Goal: Task Accomplishment & Management: Complete application form

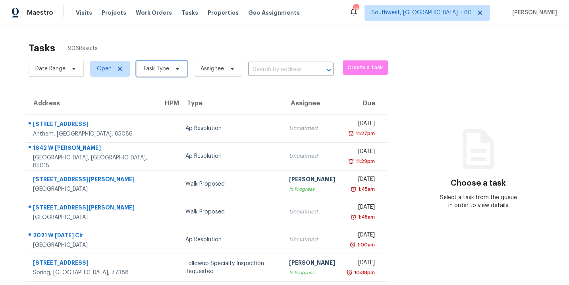
click at [169, 64] on span "Task Type" at bounding box center [161, 69] width 51 height 16
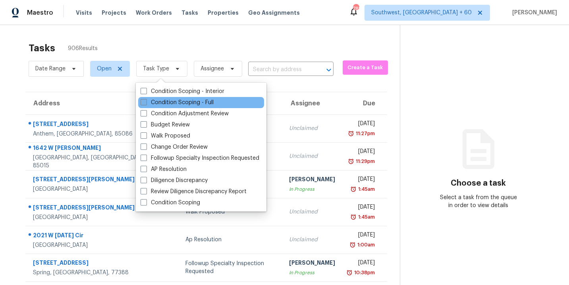
click at [168, 101] on label "Condition Scoping - Full" at bounding box center [177, 102] width 73 height 8
click at [146, 101] on input "Condition Scoping - Full" at bounding box center [143, 100] width 5 height 5
checkbox input "true"
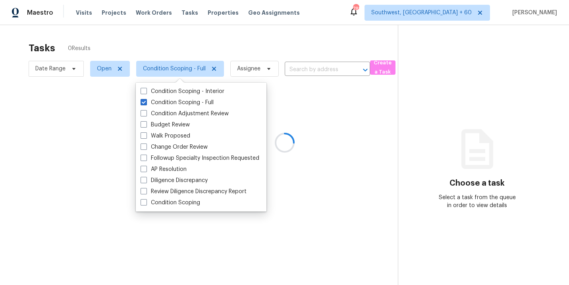
click at [249, 56] on div at bounding box center [284, 142] width 569 height 285
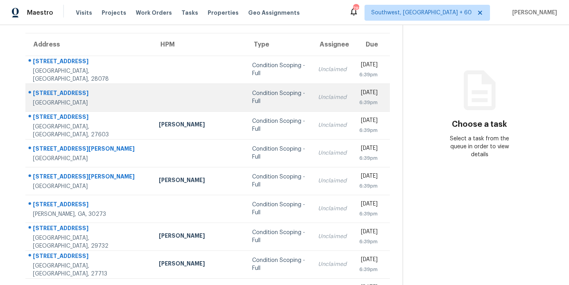
scroll to position [66, 0]
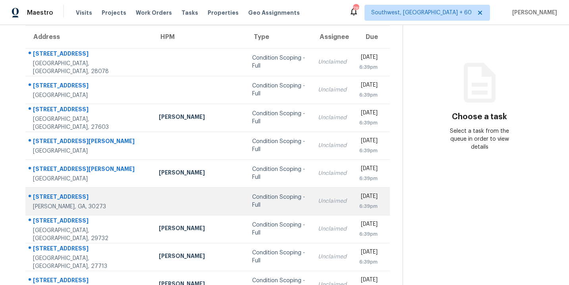
click at [252, 200] on div "Condition Scoping - Full" at bounding box center [278, 201] width 53 height 16
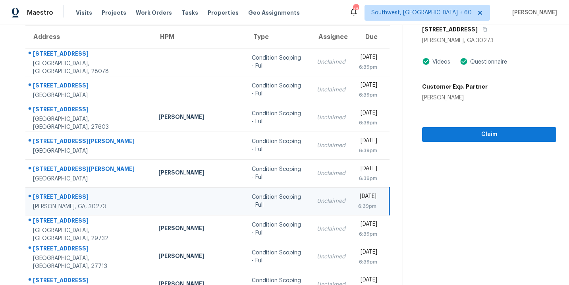
click at [472, 143] on section "Condition Scoping - Full [DATE] by 6:39pm [STREET_ADDRESS][PERSON_NAME] Videos …" at bounding box center [480, 153] width 154 height 389
click at [476, 139] on button "Claim" at bounding box center [489, 134] width 134 height 15
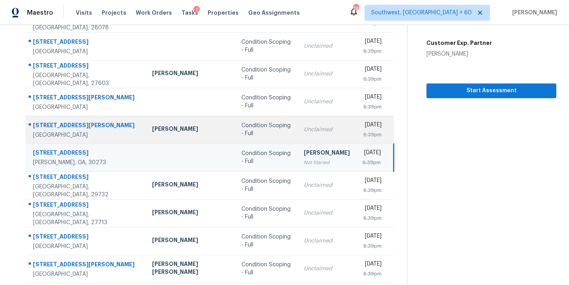
scroll to position [129, 0]
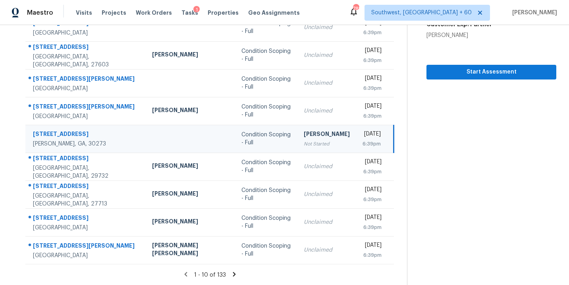
click at [231, 274] on icon at bounding box center [234, 273] width 7 height 7
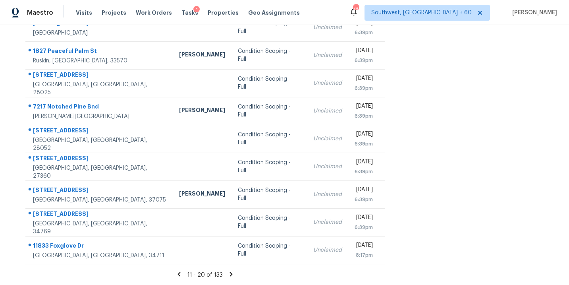
click at [233, 274] on icon at bounding box center [230, 273] width 7 height 7
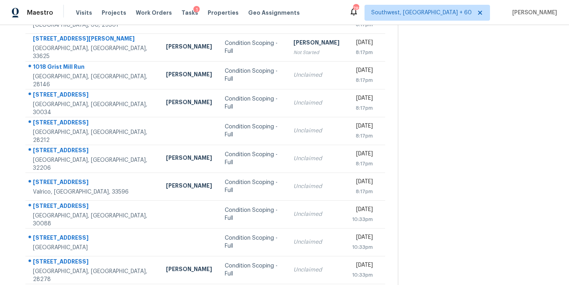
scroll to position [112, 0]
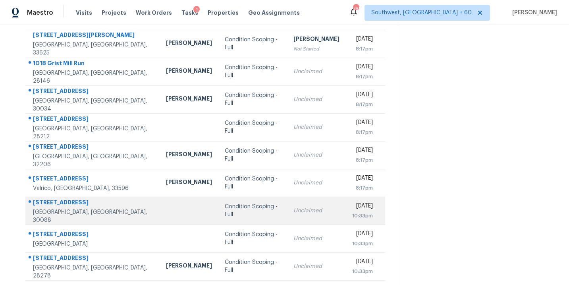
click at [225, 207] on div "Condition Scoping - Full" at bounding box center [253, 210] width 56 height 16
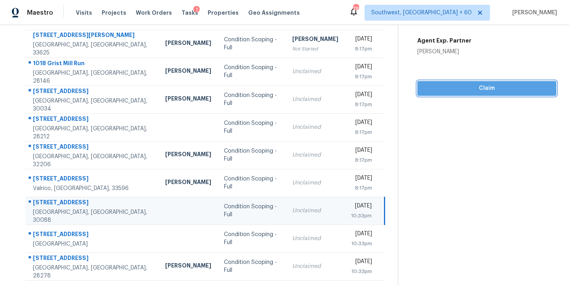
click at [495, 89] on span "Claim" at bounding box center [487, 88] width 126 height 10
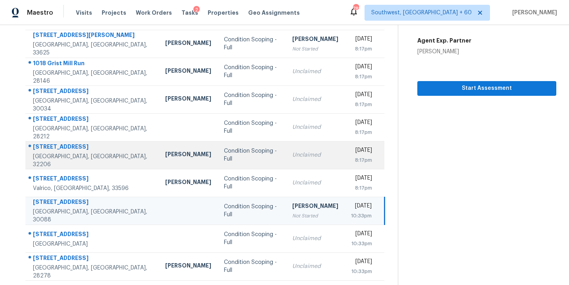
scroll to position [129, 0]
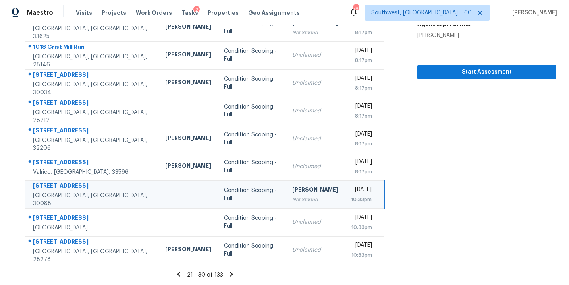
click at [230, 275] on icon at bounding box center [231, 274] width 3 height 4
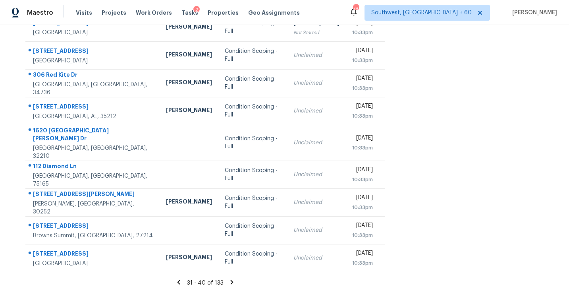
click at [231, 280] on icon at bounding box center [232, 282] width 3 height 4
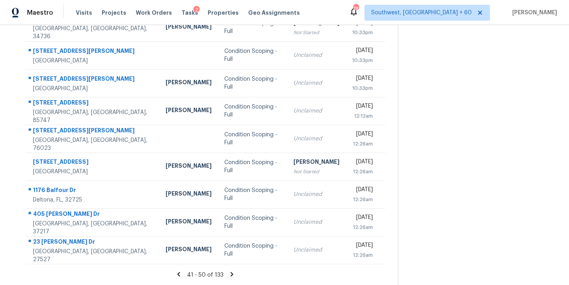
click at [230, 273] on icon at bounding box center [231, 273] width 7 height 7
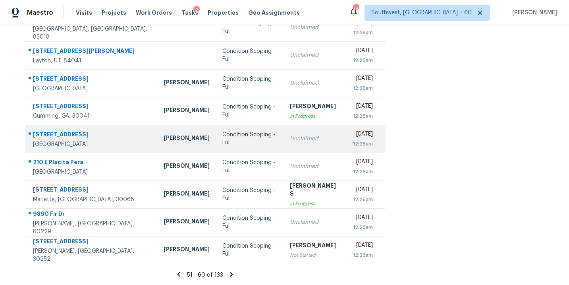
click at [216, 143] on td "Condition Scoping - Full" at bounding box center [250, 139] width 68 height 28
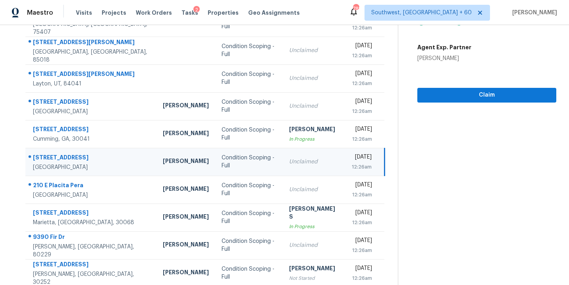
scroll to position [83, 0]
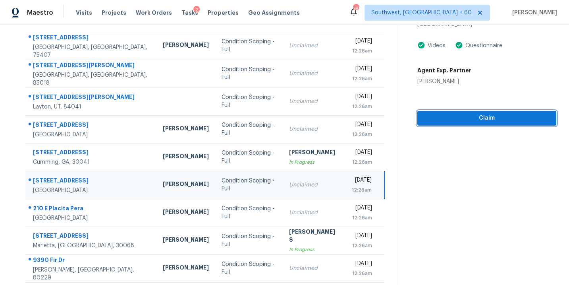
click at [469, 125] on button "Claim" at bounding box center [486, 118] width 139 height 15
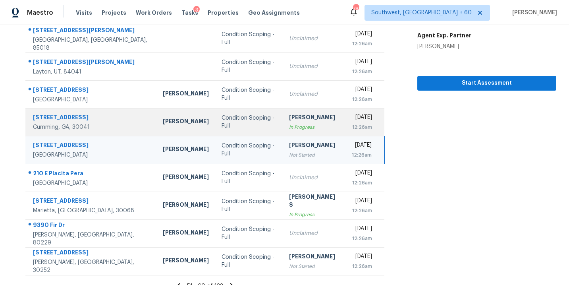
scroll to position [129, 0]
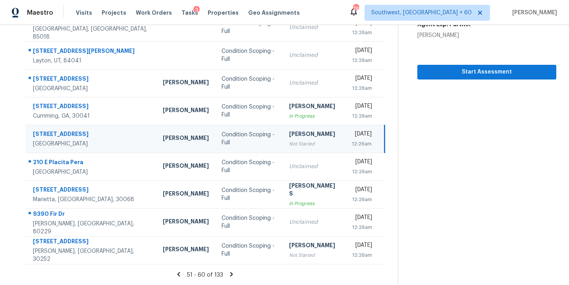
click at [231, 274] on icon at bounding box center [231, 274] width 3 height 4
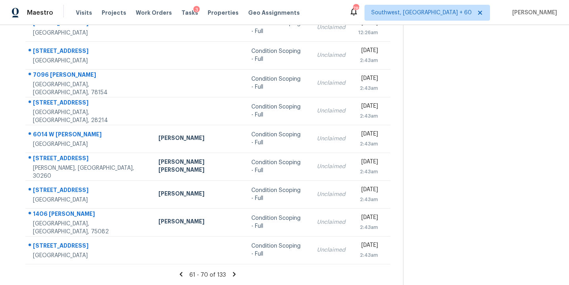
click at [231, 276] on icon at bounding box center [234, 273] width 7 height 7
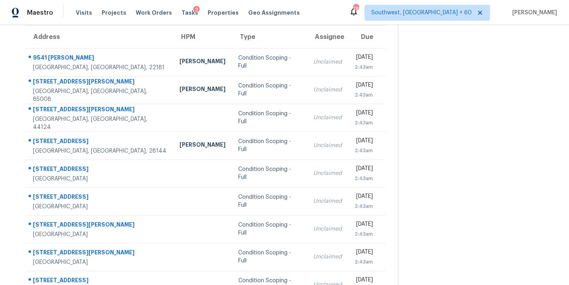
scroll to position [74, 0]
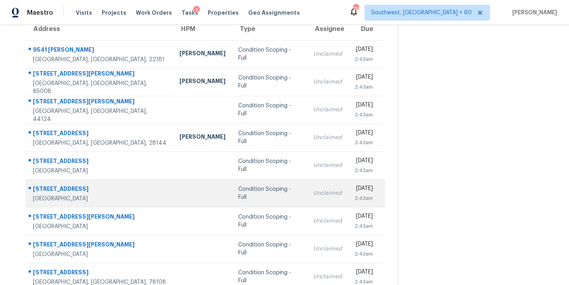
click at [232, 187] on td "Condition Scoping - Full" at bounding box center [269, 193] width 75 height 28
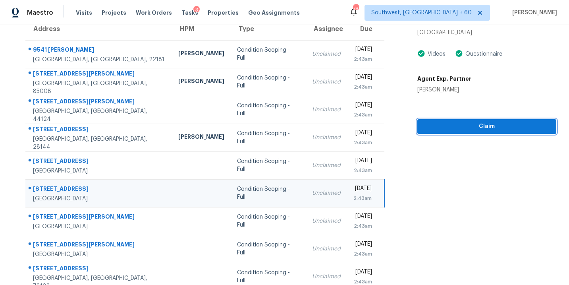
click at [478, 130] on span "Claim" at bounding box center [487, 126] width 126 height 10
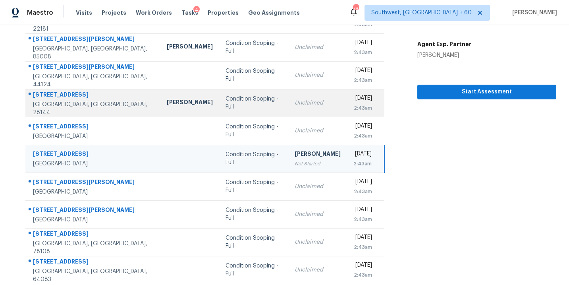
scroll to position [129, 0]
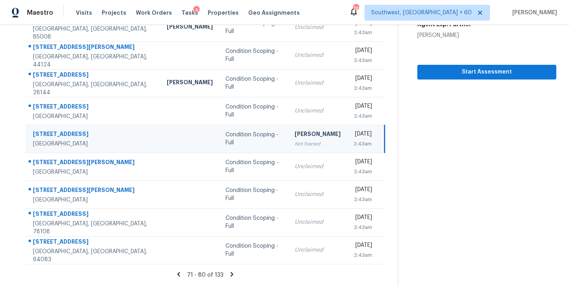
click at [231, 270] on icon at bounding box center [231, 273] width 7 height 7
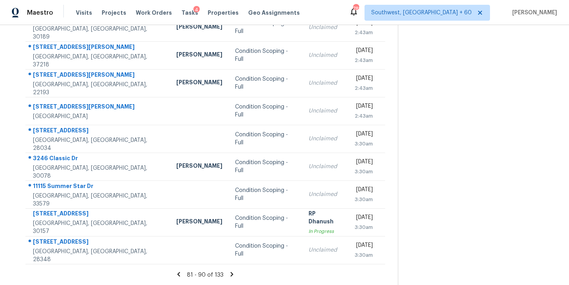
click at [231, 272] on icon at bounding box center [232, 274] width 3 height 4
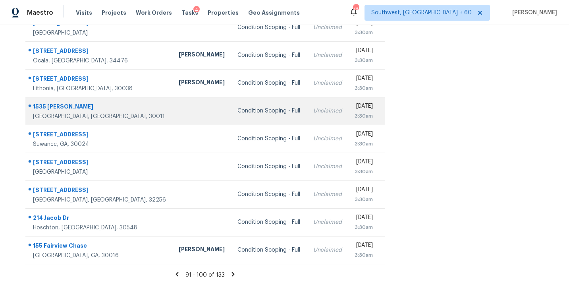
click at [237, 114] on div "Condition Scoping - Full" at bounding box center [268, 111] width 63 height 8
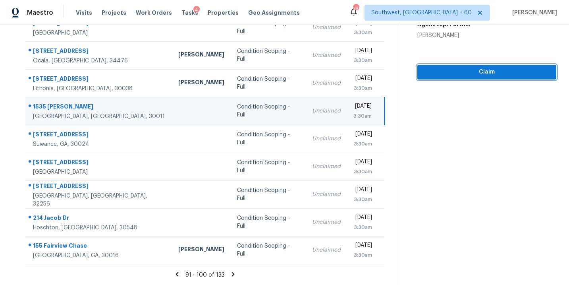
click at [478, 75] on span "Claim" at bounding box center [487, 72] width 126 height 10
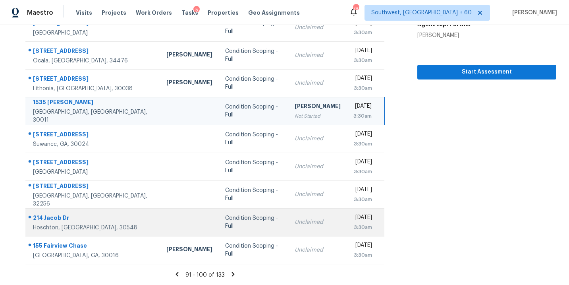
scroll to position [0, 0]
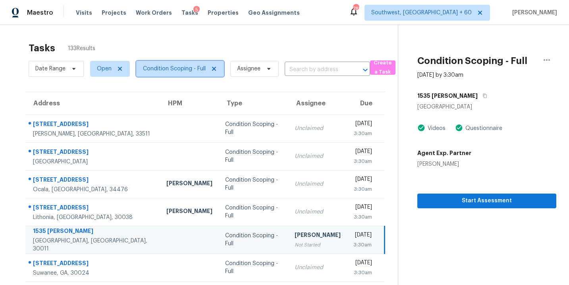
click at [191, 70] on span "Condition Scoping - Full" at bounding box center [174, 69] width 63 height 8
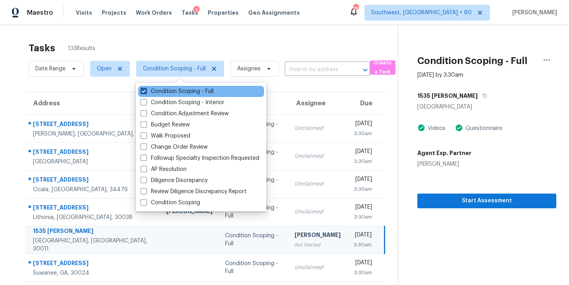
click at [191, 93] on label "Condition Scoping - Full" at bounding box center [177, 91] width 73 height 8
click at [146, 93] on input "Condition Scoping - Full" at bounding box center [143, 89] width 5 height 5
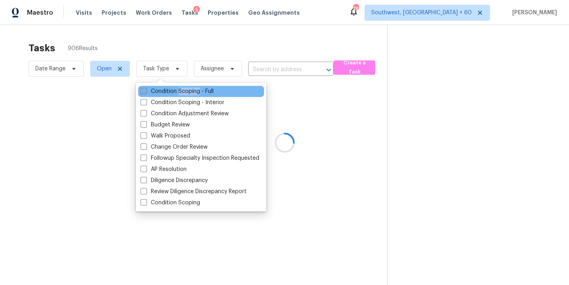
click at [191, 93] on label "Condition Scoping - Full" at bounding box center [177, 91] width 73 height 8
click at [146, 93] on input "Condition Scoping - Full" at bounding box center [143, 89] width 5 height 5
checkbox input "true"
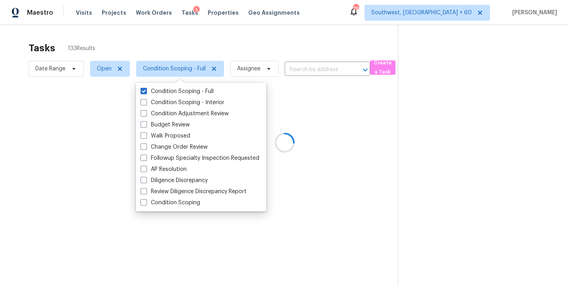
click at [392, 130] on div at bounding box center [284, 142] width 569 height 285
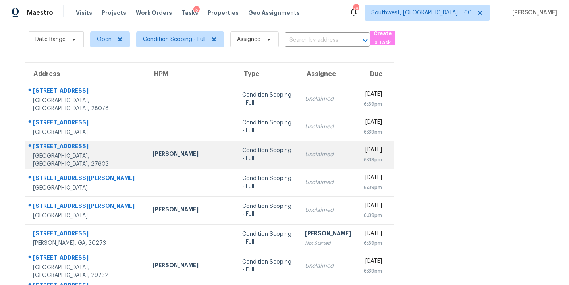
scroll to position [50, 0]
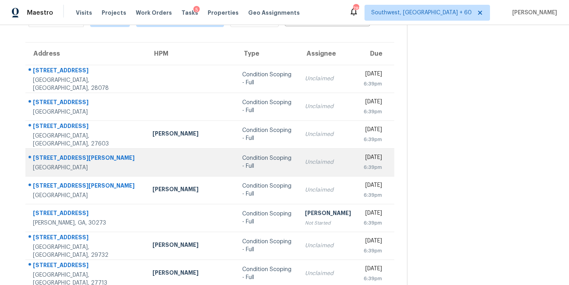
click at [305, 161] on div "Unclaimed" at bounding box center [328, 162] width 46 height 8
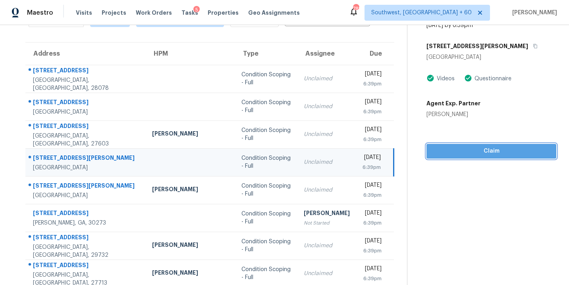
click at [462, 152] on span "Claim" at bounding box center [491, 151] width 117 height 10
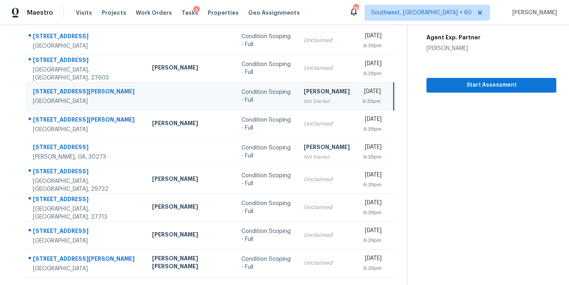
scroll to position [129, 0]
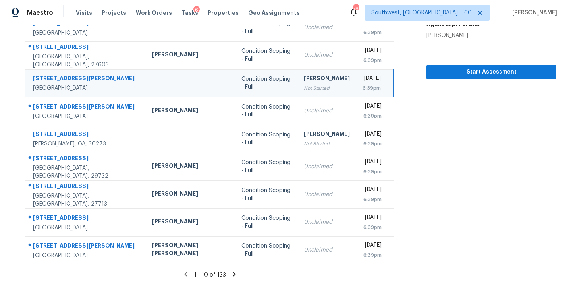
click at [233, 274] on icon at bounding box center [234, 274] width 3 height 4
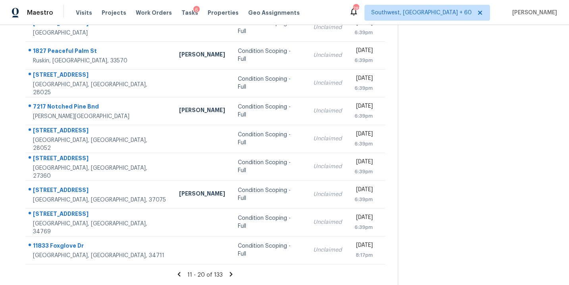
scroll to position [123, 0]
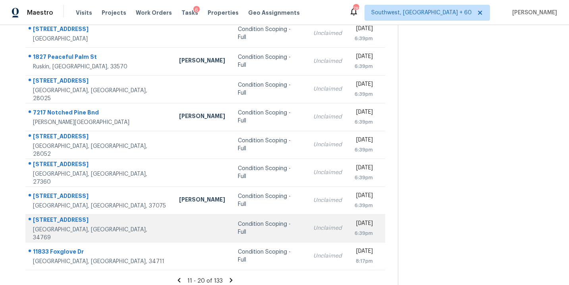
click at [238, 227] on div "Condition Scoping - Full" at bounding box center [269, 228] width 63 height 16
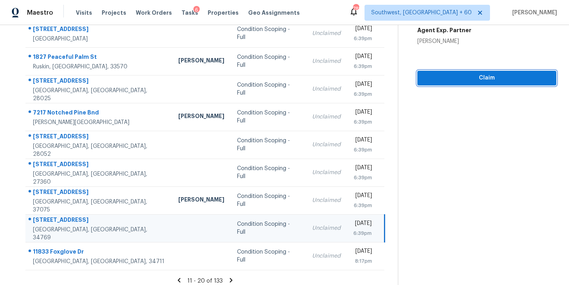
click at [489, 84] on button "Claim" at bounding box center [486, 78] width 139 height 15
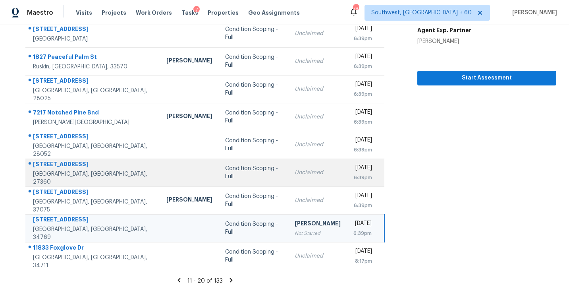
scroll to position [129, 0]
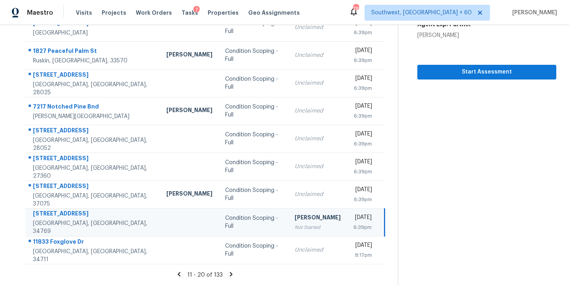
click at [231, 277] on icon at bounding box center [230, 273] width 7 height 7
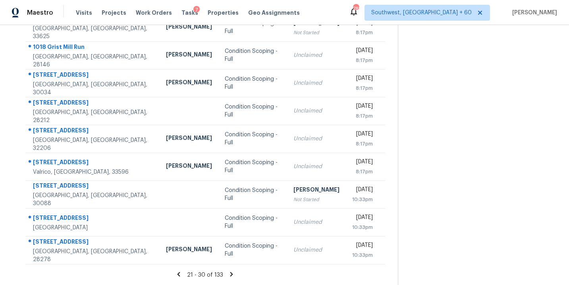
click at [230, 272] on icon at bounding box center [231, 274] width 3 height 4
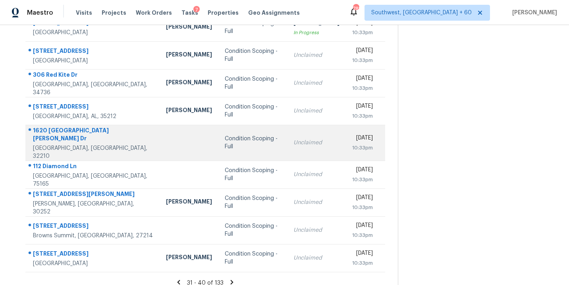
click at [225, 142] on div "Condition Scoping - Full" at bounding box center [253, 143] width 56 height 16
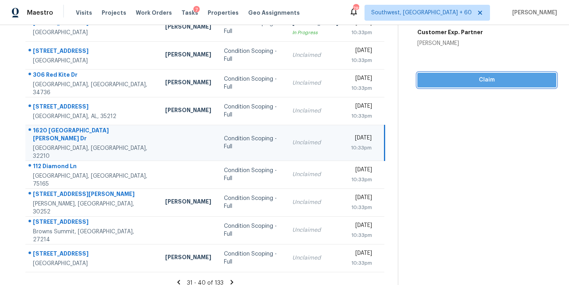
click at [488, 75] on span "Claim" at bounding box center [487, 80] width 126 height 10
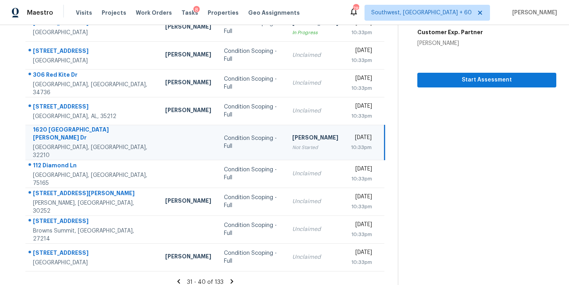
click at [227, 278] on div "31 - 40 of 133" at bounding box center [205, 282] width 385 height 8
click at [231, 278] on icon at bounding box center [231, 281] width 7 height 7
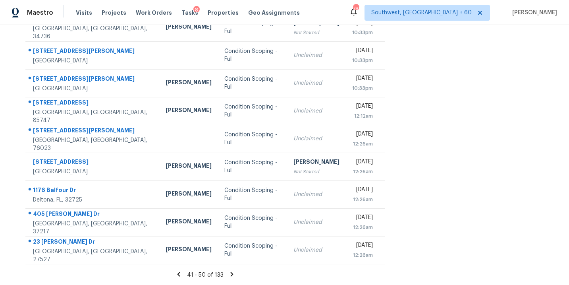
click at [230, 274] on icon at bounding box center [231, 273] width 7 height 7
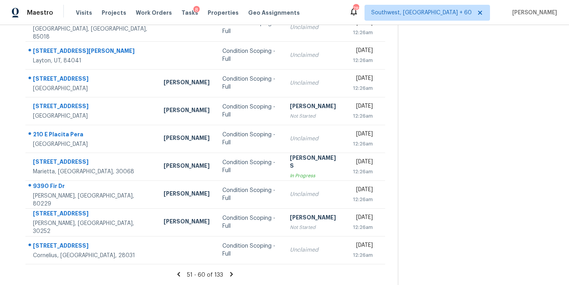
click at [231, 270] on icon at bounding box center [231, 273] width 7 height 7
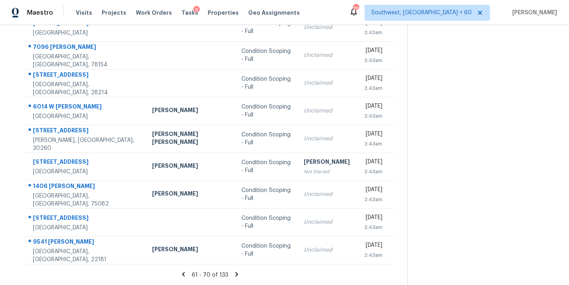
click at [233, 273] on icon at bounding box center [236, 273] width 7 height 7
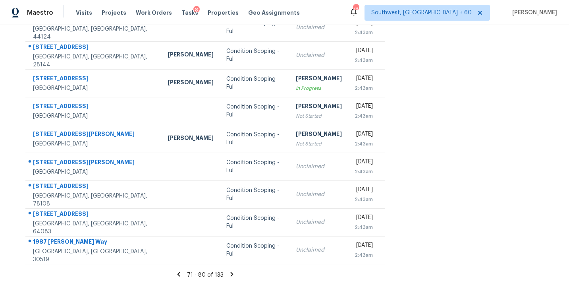
click at [231, 273] on icon at bounding box center [232, 274] width 3 height 4
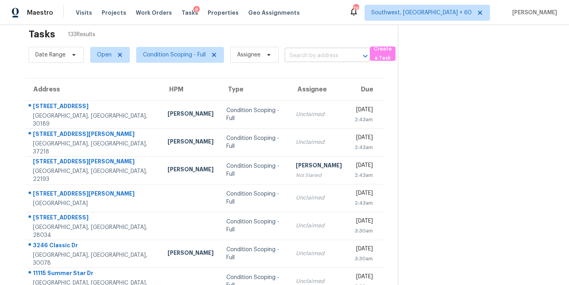
scroll to position [2, 0]
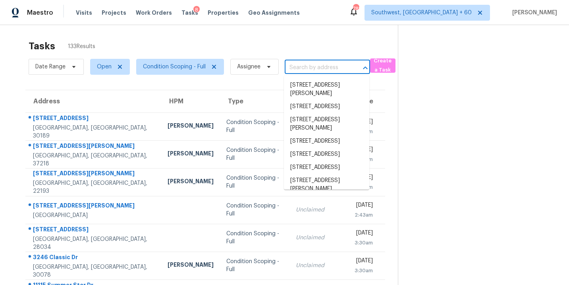
click at [329, 69] on input "text" at bounding box center [316, 68] width 63 height 12
paste input "[STREET_ADDRESS]"
type input "[STREET_ADDRESS]"
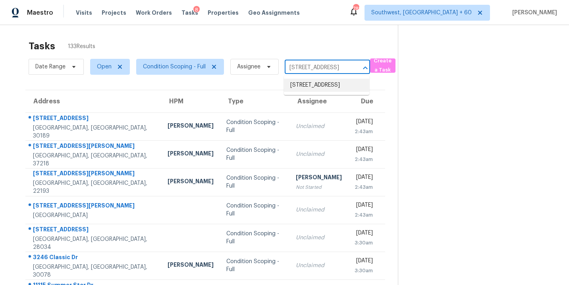
click at [325, 88] on li "[STREET_ADDRESS]" at bounding box center [326, 85] width 85 height 13
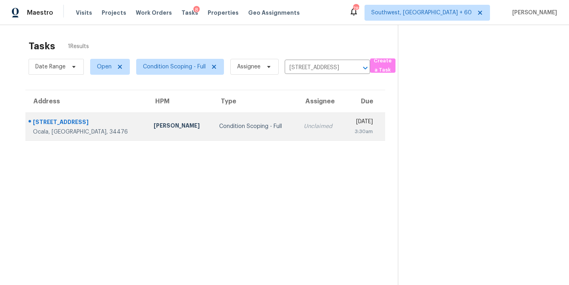
click at [297, 137] on td "Unclaimed" at bounding box center [320, 126] width 46 height 28
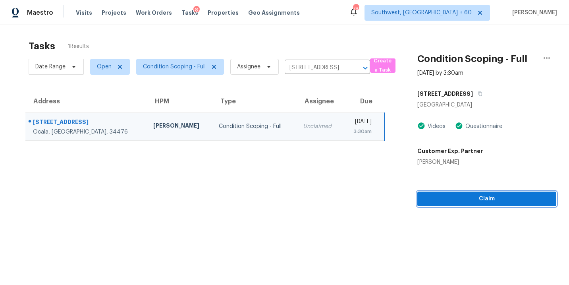
click at [481, 201] on span "Claim" at bounding box center [487, 199] width 126 height 10
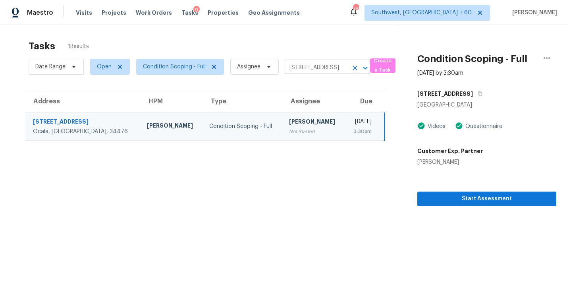
click at [357, 69] on icon "Clear" at bounding box center [355, 68] width 8 height 8
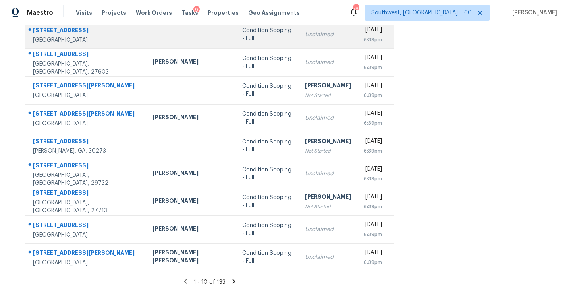
scroll to position [129, 0]
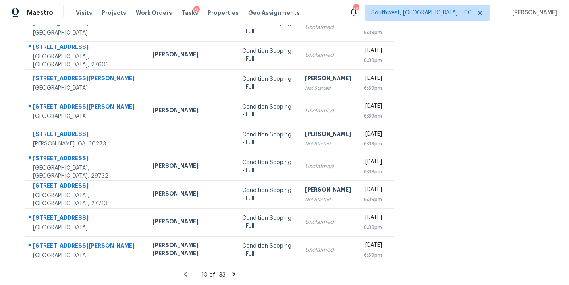
click at [233, 272] on icon at bounding box center [234, 274] width 3 height 4
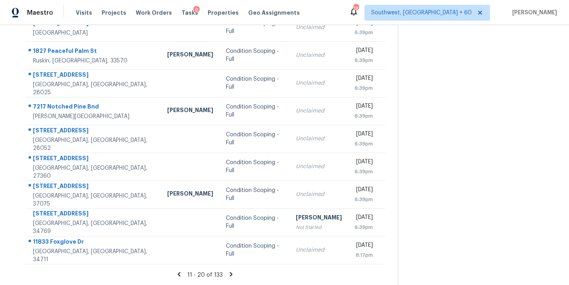
click at [230, 273] on icon at bounding box center [231, 274] width 3 height 4
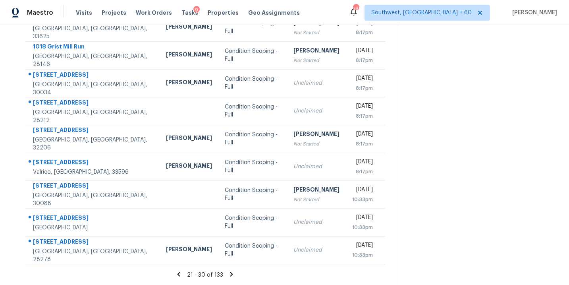
click at [231, 273] on icon at bounding box center [231, 274] width 3 height 4
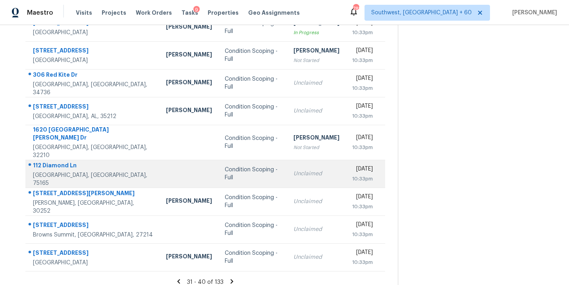
click at [218, 177] on td "Condition Scoping - Full" at bounding box center [252, 174] width 69 height 28
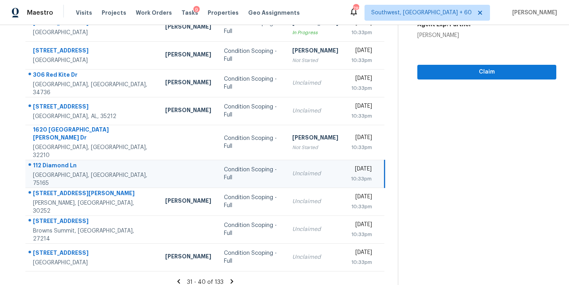
click at [240, 170] on div "Condition Scoping - Full" at bounding box center [252, 174] width 56 height 16
click at [469, 78] on button "Claim" at bounding box center [486, 72] width 139 height 15
click at [228, 278] on icon at bounding box center [231, 281] width 7 height 7
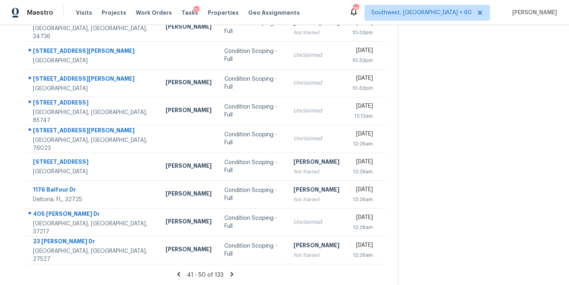
click at [231, 272] on icon at bounding box center [232, 274] width 3 height 4
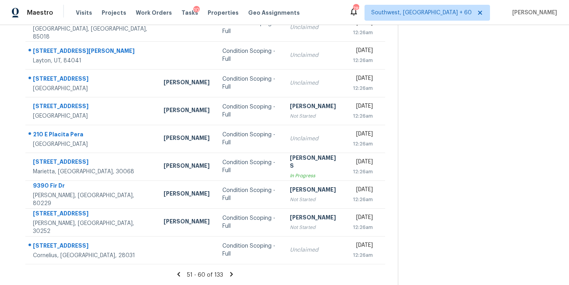
click at [232, 273] on icon at bounding box center [231, 273] width 7 height 7
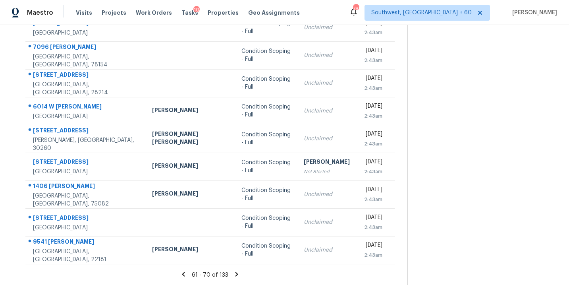
click at [235, 274] on icon at bounding box center [236, 274] width 3 height 4
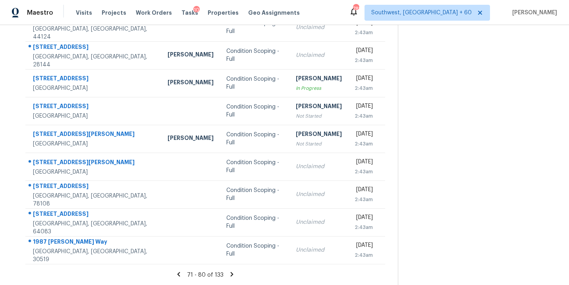
click at [230, 273] on icon at bounding box center [231, 273] width 7 height 7
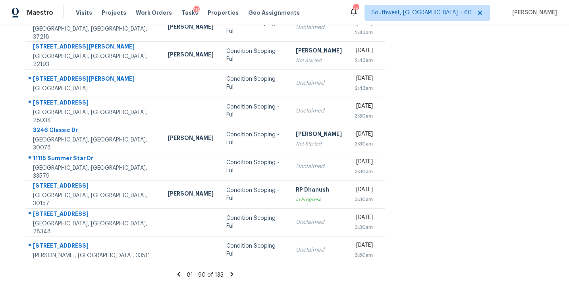
click at [231, 273] on icon at bounding box center [232, 274] width 3 height 4
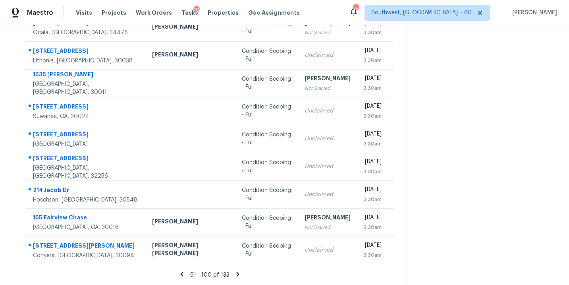
click at [234, 270] on icon at bounding box center [237, 273] width 7 height 7
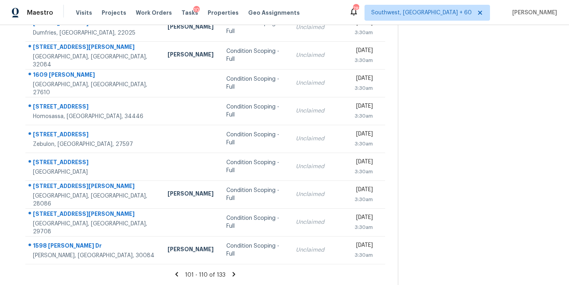
click at [233, 275] on icon at bounding box center [234, 274] width 3 height 4
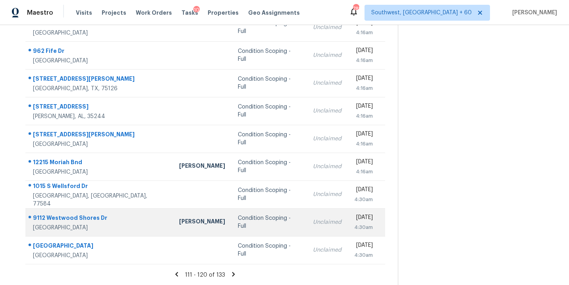
click at [238, 220] on div "Condition Scoping - Full" at bounding box center [269, 222] width 62 height 16
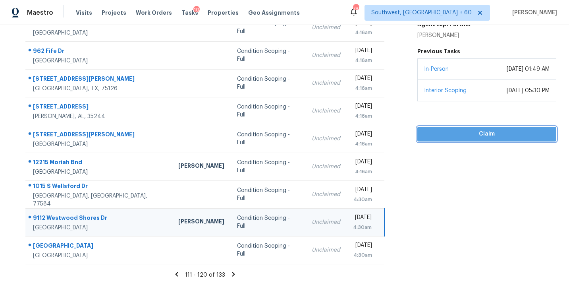
click at [478, 135] on span "Claim" at bounding box center [487, 134] width 126 height 10
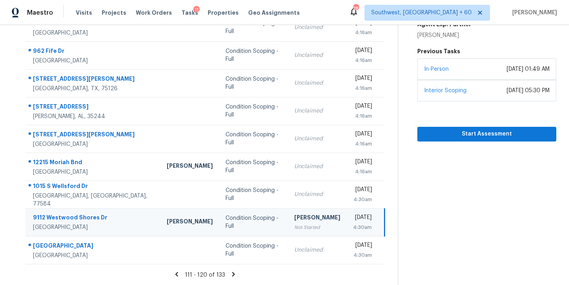
click at [232, 272] on icon at bounding box center [233, 274] width 3 height 4
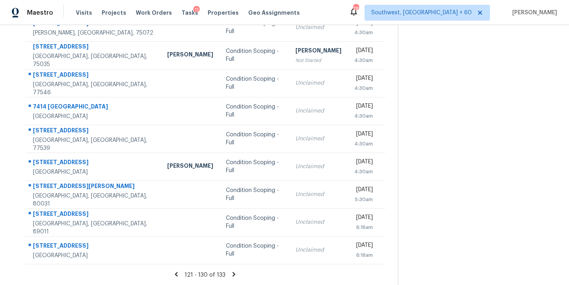
click at [233, 275] on icon at bounding box center [234, 274] width 3 height 4
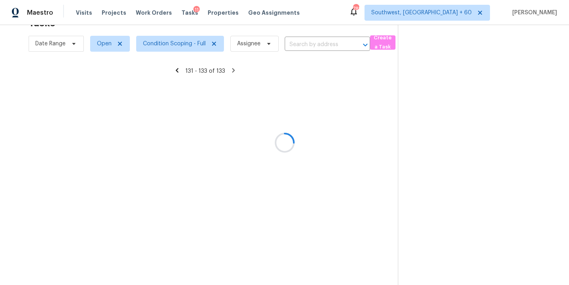
scroll to position [25, 0]
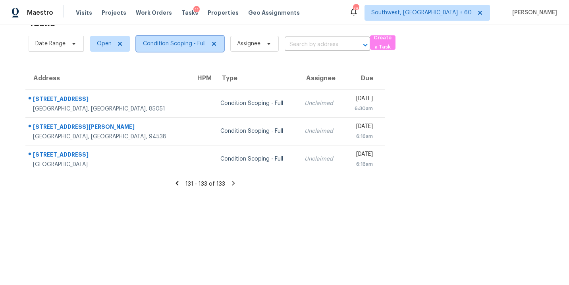
click at [181, 46] on span "Condition Scoping - Full" at bounding box center [174, 44] width 63 height 8
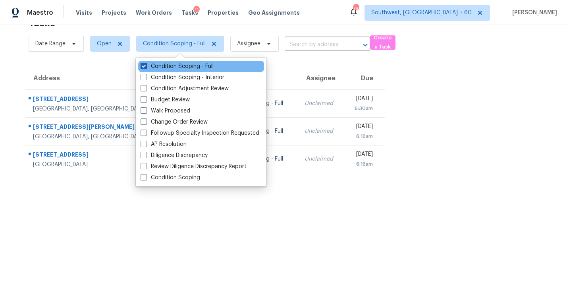
click at [191, 68] on label "Condition Scoping - Full" at bounding box center [177, 66] width 73 height 8
click at [146, 67] on input "Condition Scoping - Full" at bounding box center [143, 64] width 5 height 5
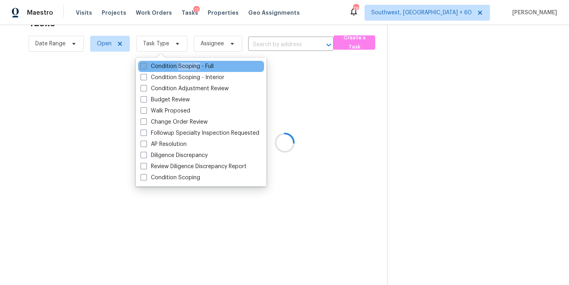
click at [191, 68] on label "Condition Scoping - Full" at bounding box center [177, 66] width 73 height 8
click at [146, 67] on input "Condition Scoping - Full" at bounding box center [143, 64] width 5 height 5
checkbox input "true"
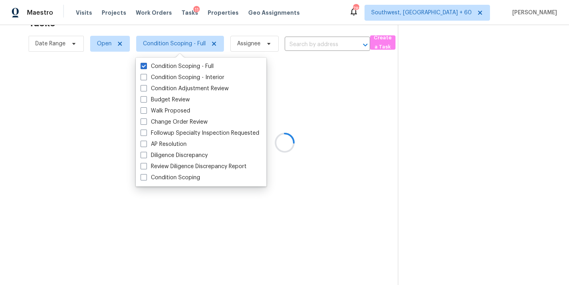
click at [388, 140] on div at bounding box center [284, 142] width 569 height 285
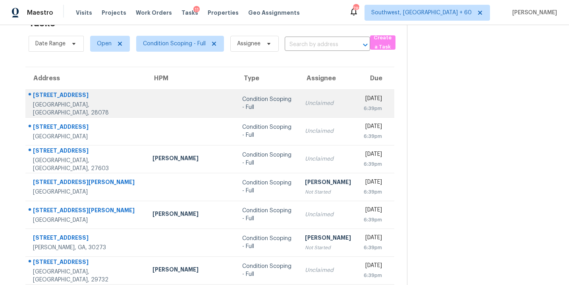
click at [242, 105] on div "Condition Scoping - Full" at bounding box center [267, 103] width 50 height 16
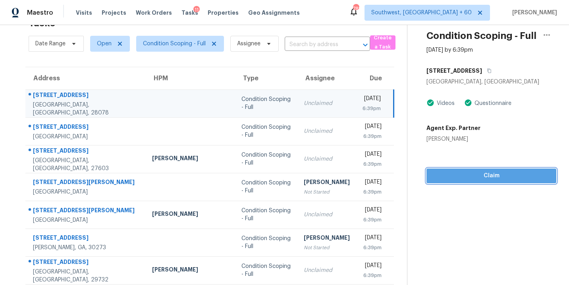
click at [461, 170] on button "Claim" at bounding box center [491, 175] width 130 height 15
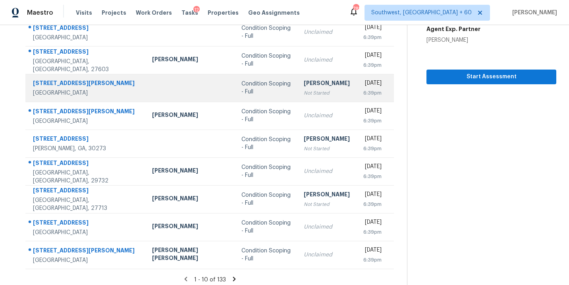
scroll to position [129, 0]
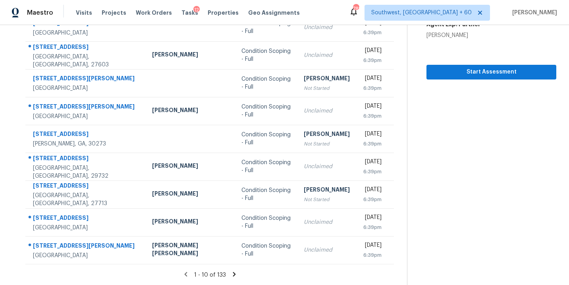
click at [231, 274] on icon at bounding box center [234, 273] width 7 height 7
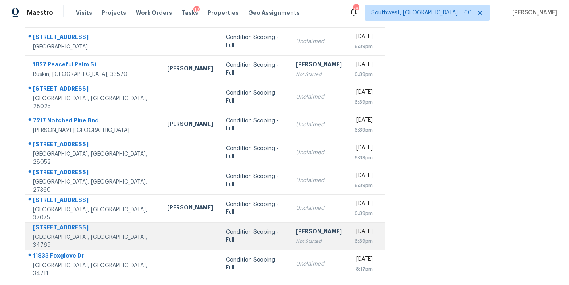
scroll to position [118, 0]
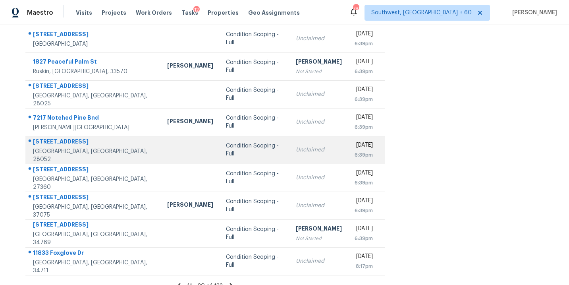
click at [237, 151] on div "Condition Scoping - Full" at bounding box center [254, 150] width 57 height 16
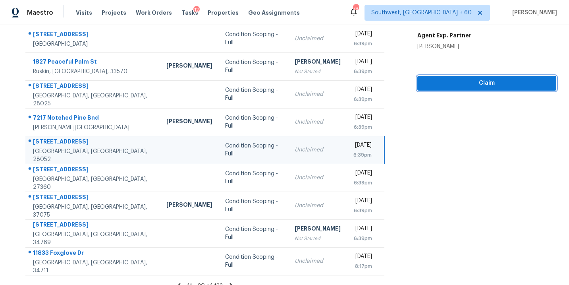
click at [461, 79] on span "Claim" at bounding box center [487, 83] width 126 height 10
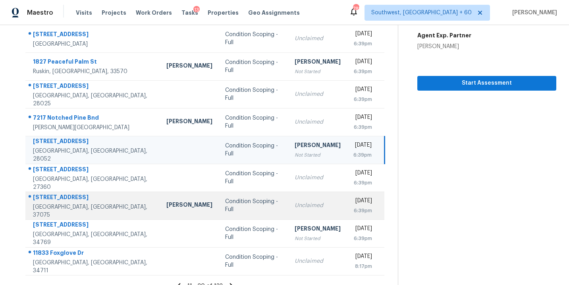
scroll to position [129, 0]
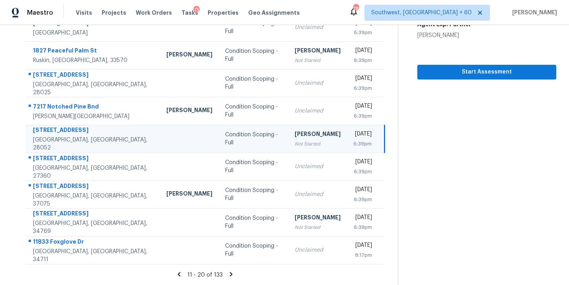
click at [232, 274] on icon at bounding box center [230, 273] width 7 height 7
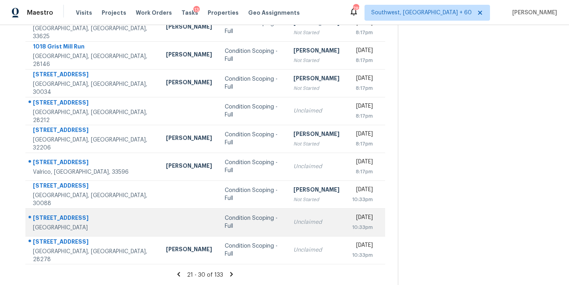
click at [225, 221] on div "Condition Scoping - Full" at bounding box center [253, 222] width 56 height 16
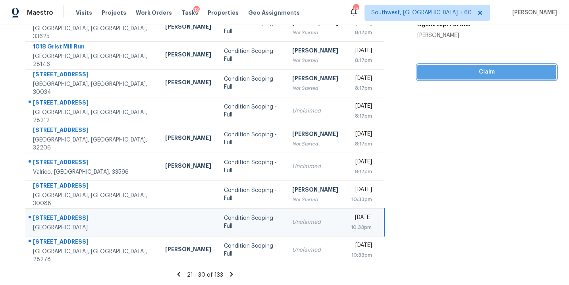
click at [498, 75] on span "Claim" at bounding box center [487, 72] width 126 height 10
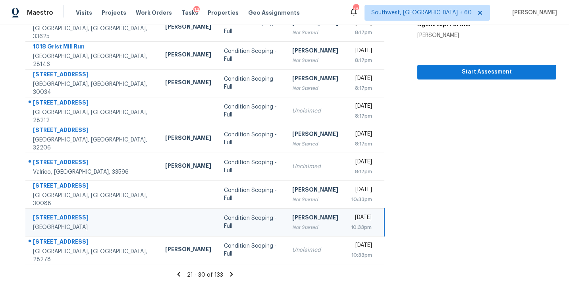
click at [230, 274] on icon at bounding box center [231, 274] width 3 height 4
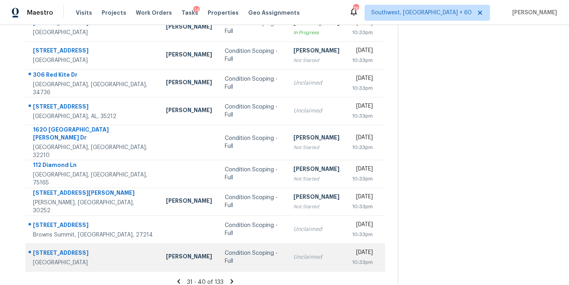
click at [225, 250] on div "Condition Scoping - Full" at bounding box center [253, 257] width 56 height 16
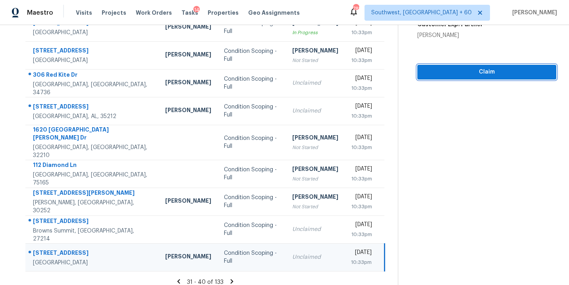
click at [453, 75] on span "Claim" at bounding box center [487, 72] width 126 height 10
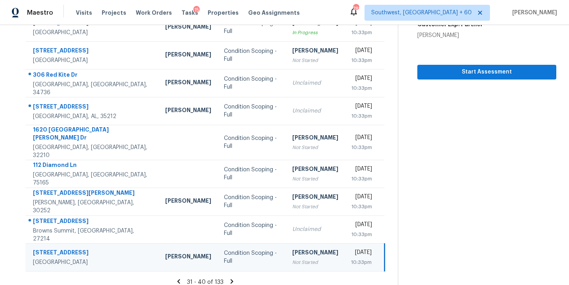
click at [231, 279] on icon at bounding box center [232, 281] width 3 height 4
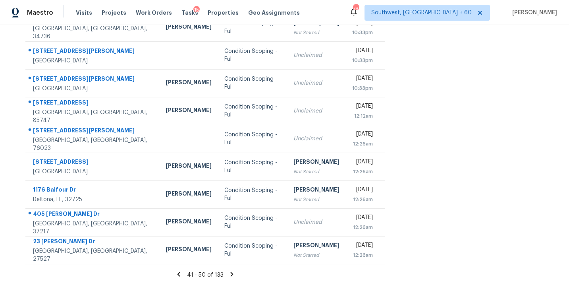
click at [231, 274] on icon at bounding box center [232, 274] width 3 height 4
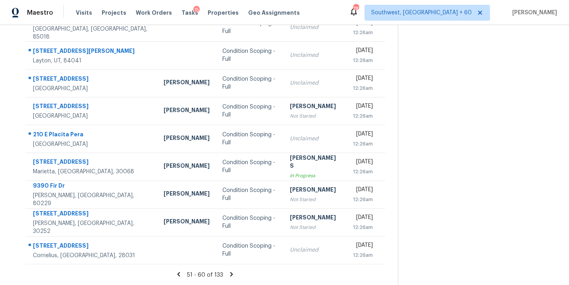
scroll to position [81, 0]
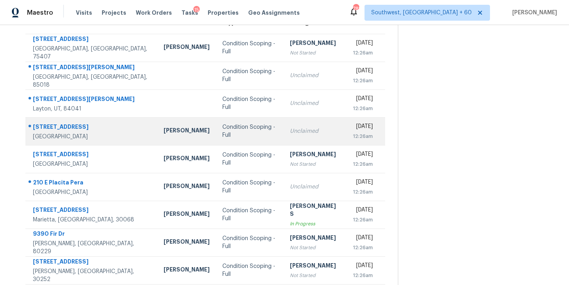
click at [222, 131] on div "Condition Scoping - Full" at bounding box center [249, 131] width 55 height 16
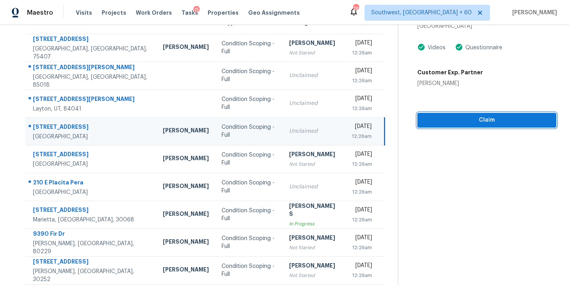
click at [448, 123] on span "Claim" at bounding box center [487, 120] width 126 height 10
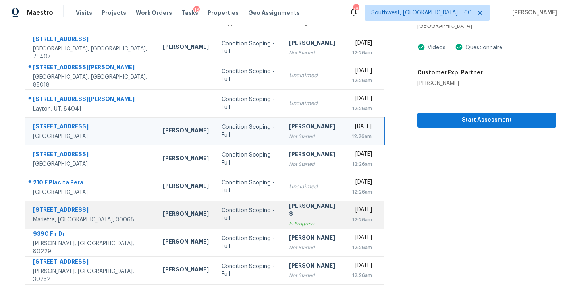
scroll to position [129, 0]
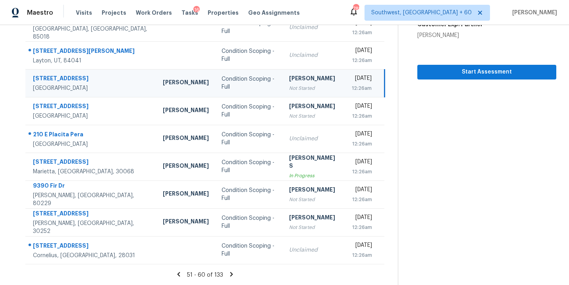
click at [230, 274] on icon at bounding box center [231, 273] width 7 height 7
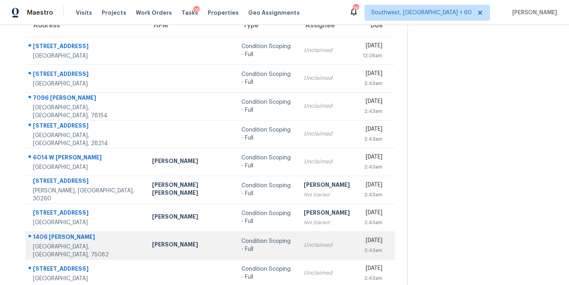
scroll to position [72, 0]
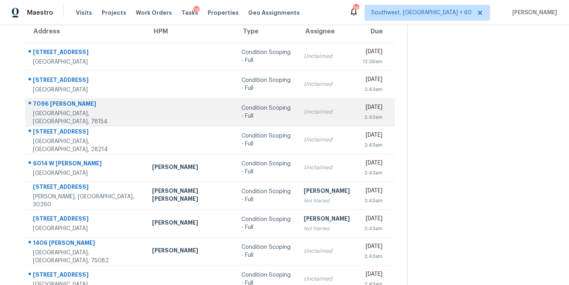
click at [235, 107] on td "Condition Scoping - Full" at bounding box center [266, 112] width 62 height 28
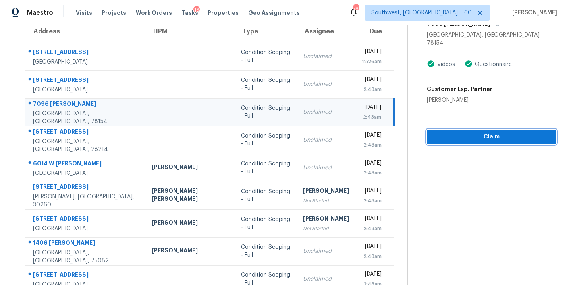
click at [476, 132] on span "Claim" at bounding box center [491, 137] width 117 height 10
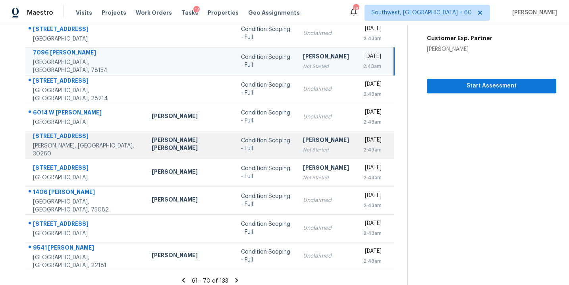
scroll to position [129, 0]
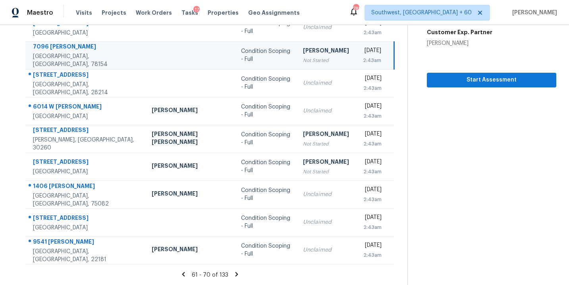
click at [233, 274] on icon at bounding box center [236, 273] width 7 height 7
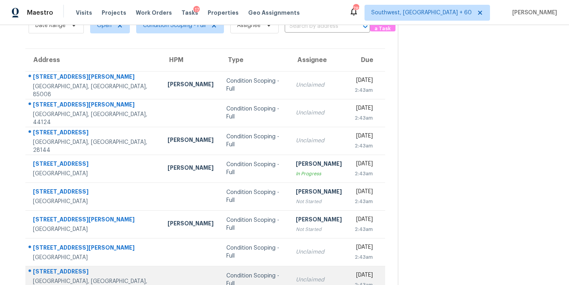
scroll to position [44, 0]
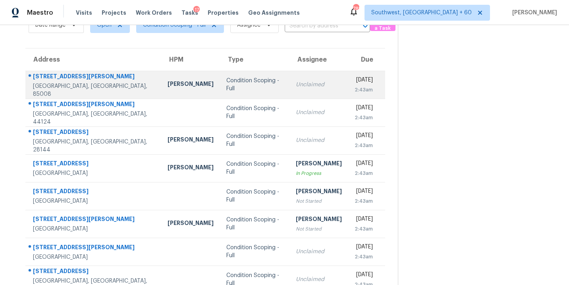
click at [231, 87] on div "Condition Scoping - Full" at bounding box center [254, 85] width 57 height 16
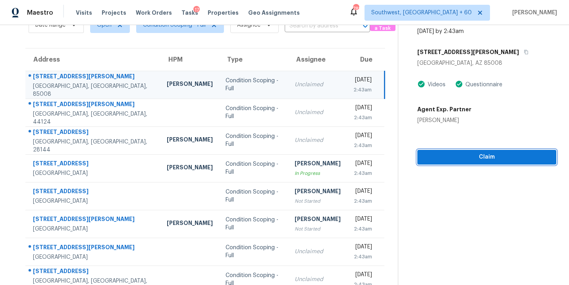
click at [441, 162] on button "Claim" at bounding box center [486, 157] width 139 height 15
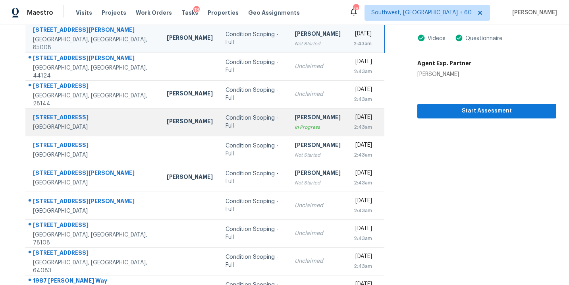
scroll to position [109, 0]
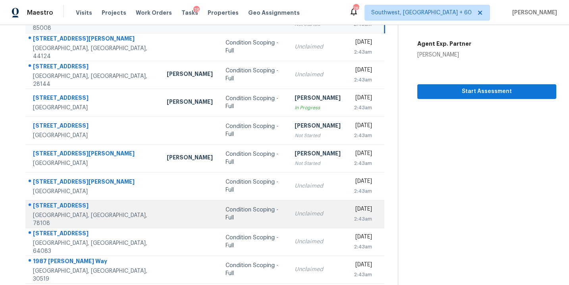
click at [228, 222] on td "Condition Scoping - Full" at bounding box center [253, 214] width 69 height 28
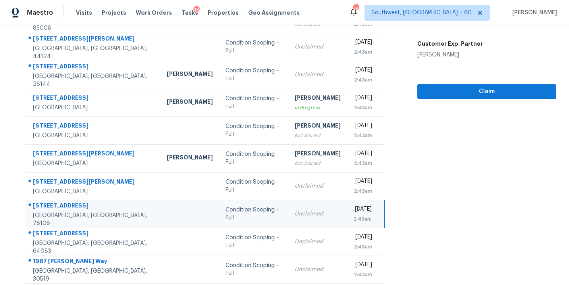
click at [347, 212] on td "[DATE] 2:43am" at bounding box center [366, 214] width 38 height 28
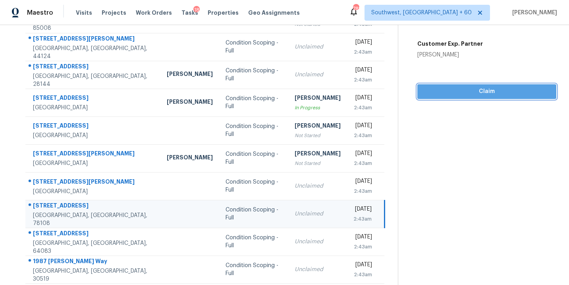
click at [472, 93] on span "Claim" at bounding box center [487, 92] width 126 height 10
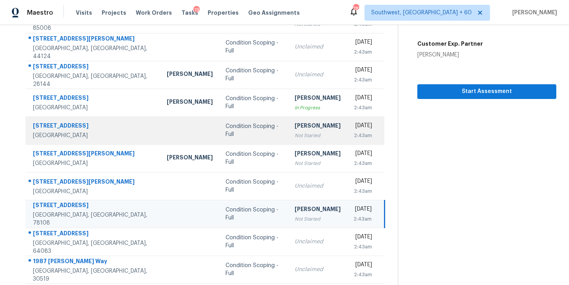
scroll to position [0, 0]
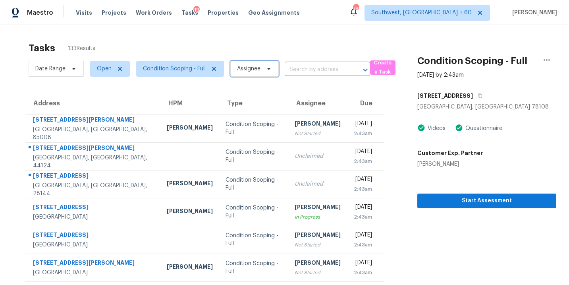
click at [247, 65] on span "Assignee" at bounding box center [248, 69] width 23 height 8
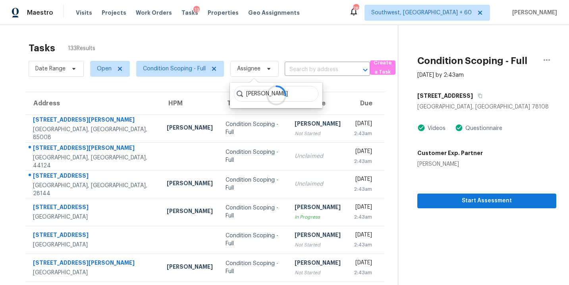
type input "[PERSON_NAME]"
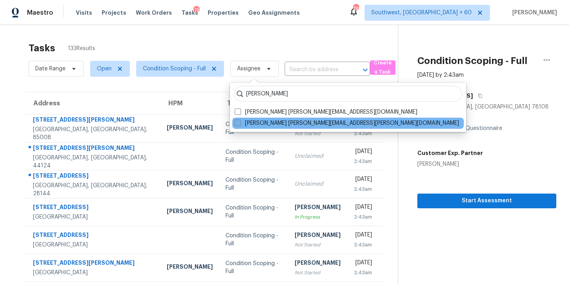
click at [258, 121] on label "[PERSON_NAME] [PERSON_NAME][EMAIL_ADDRESS][PERSON_NAME][DOMAIN_NAME]" at bounding box center [347, 123] width 224 height 8
click at [240, 121] on input "[PERSON_NAME] [PERSON_NAME][EMAIL_ADDRESS][PERSON_NAME][DOMAIN_NAME]" at bounding box center [237, 121] width 5 height 5
checkbox input "true"
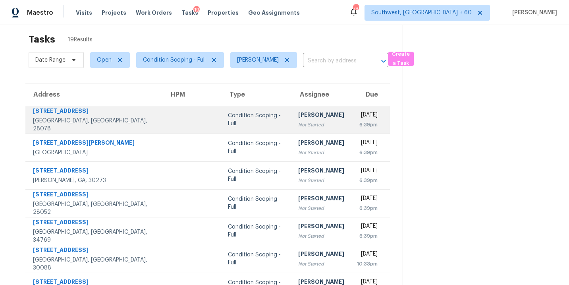
scroll to position [8, 0]
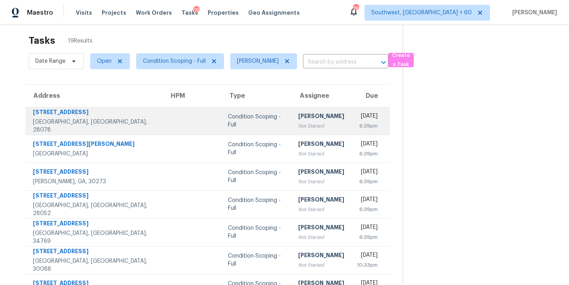
click at [249, 122] on td "Condition Scoping - Full" at bounding box center [257, 121] width 70 height 28
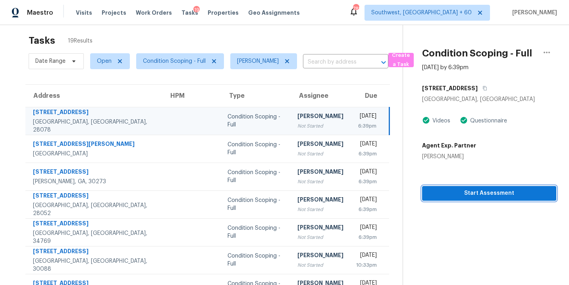
click at [454, 192] on span "Start Assessment" at bounding box center [488, 193] width 121 height 10
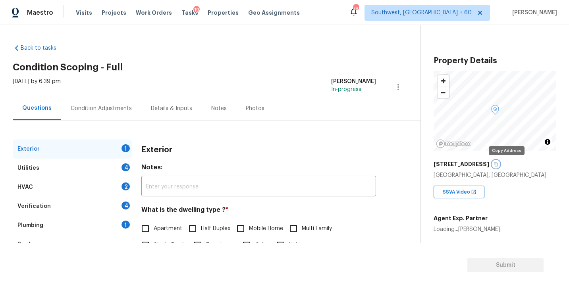
click at [499, 161] on button "button" at bounding box center [495, 163] width 7 height 7
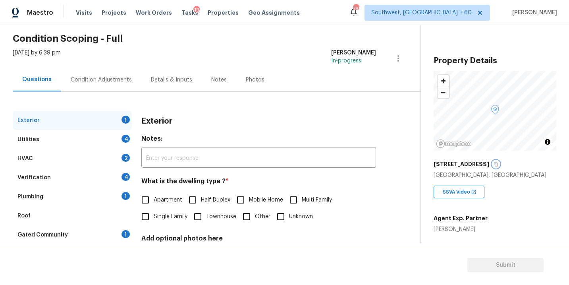
scroll to position [39, 0]
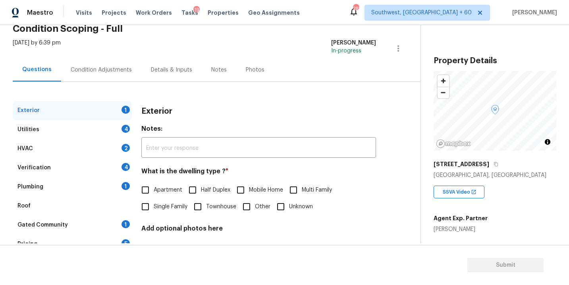
click at [154, 208] on span "Single Family" at bounding box center [171, 206] width 34 height 8
click at [154, 208] on input "Single Family" at bounding box center [145, 206] width 17 height 17
checkbox input "true"
click at [80, 131] on div "Utilities 4" at bounding box center [72, 129] width 119 height 19
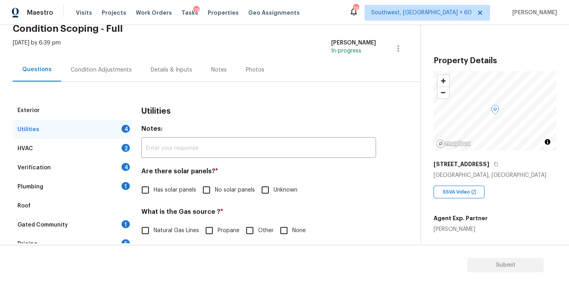
click at [234, 191] on span "No solar panels" at bounding box center [235, 190] width 40 height 8
click at [215, 191] on input "No solar panels" at bounding box center [206, 189] width 17 height 17
checkbox input "true"
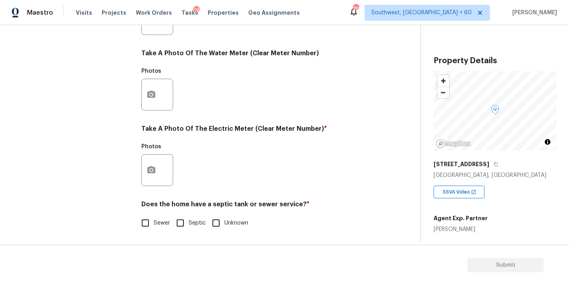
click at [150, 230] on input "Sewer" at bounding box center [145, 222] width 17 height 17
checkbox input "true"
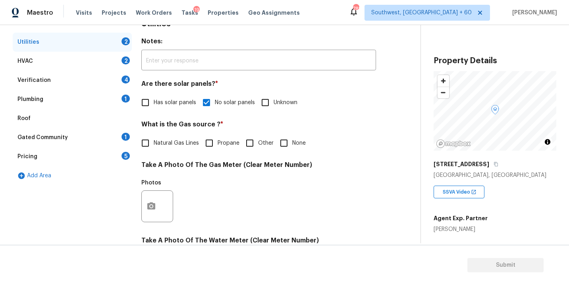
click at [62, 100] on div "Plumbing 1" at bounding box center [72, 99] width 119 height 19
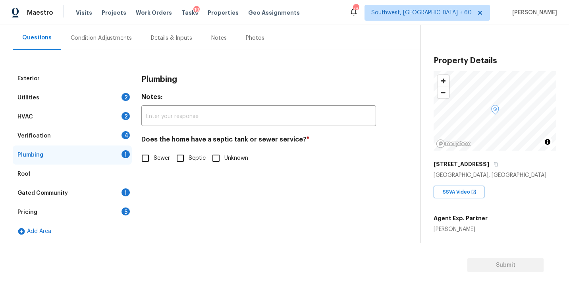
scroll to position [70, 0]
click at [166, 159] on span "Sewer" at bounding box center [162, 158] width 16 height 8
click at [154, 159] on input "Sewer" at bounding box center [145, 158] width 17 height 17
checkbox input "true"
click at [95, 190] on div "Gated Community 1" at bounding box center [72, 192] width 119 height 19
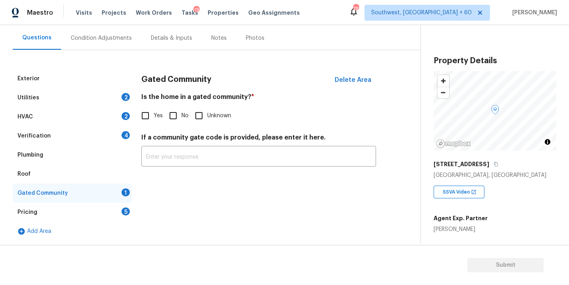
click at [182, 112] on span "No" at bounding box center [184, 116] width 7 height 8
click at [181, 112] on input "No" at bounding box center [173, 115] width 17 height 17
checkbox input "true"
click at [120, 37] on div "Condition Adjustments" at bounding box center [101, 38] width 61 height 8
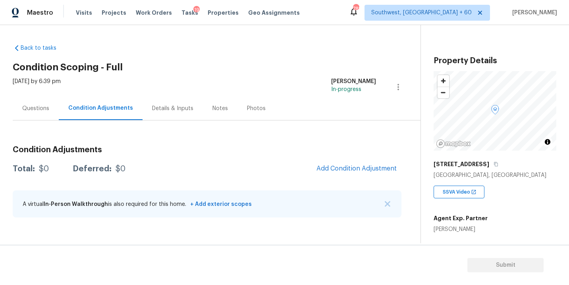
click at [327, 161] on span "Add Condition Adjustment" at bounding box center [357, 168] width 90 height 17
click at [354, 172] on button "Add Condition Adjustment" at bounding box center [357, 168] width 90 height 17
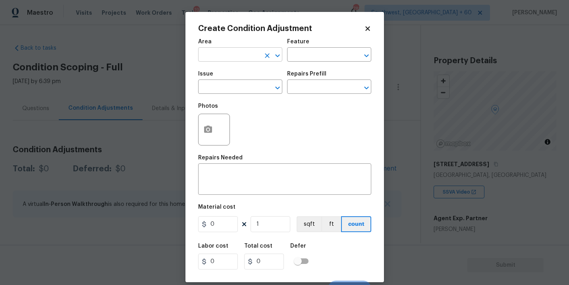
click at [227, 50] on input "text" at bounding box center [229, 55] width 62 height 12
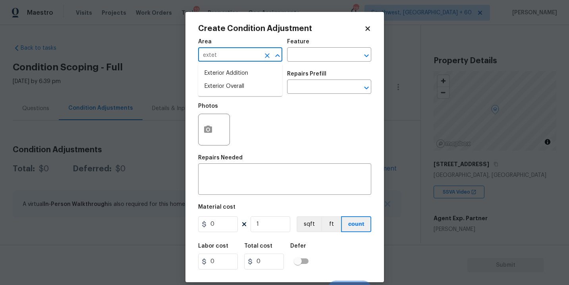
type input "extetr"
click at [234, 86] on li "Exterior Overall" at bounding box center [240, 86] width 84 height 13
type input "Exterior Overall"
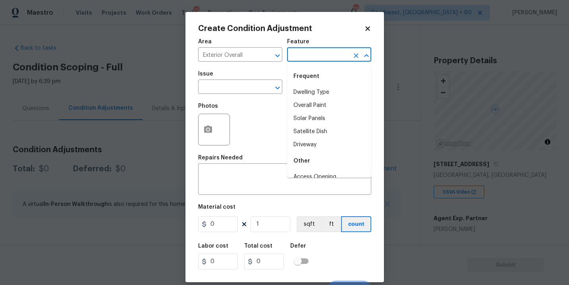
click at [302, 54] on input "text" at bounding box center [318, 55] width 62 height 12
click at [301, 92] on li "Deck" at bounding box center [329, 92] width 84 height 13
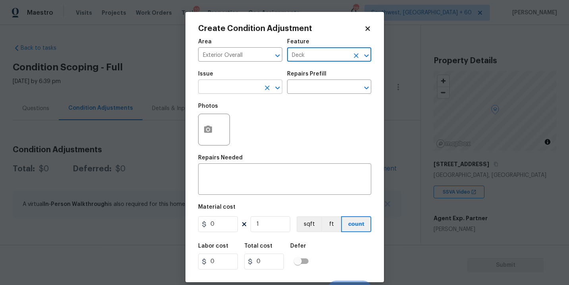
type input "Deck"
click at [230, 92] on input "text" at bounding box center [229, 87] width 62 height 12
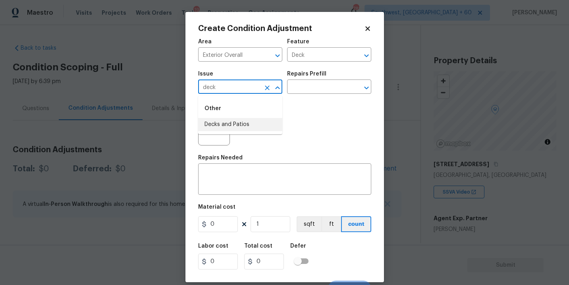
click at [243, 127] on li "Decks and Patios" at bounding box center [240, 124] width 84 height 13
type input "Decks and Patios"
click at [242, 169] on div "x ​" at bounding box center [284, 179] width 173 height 29
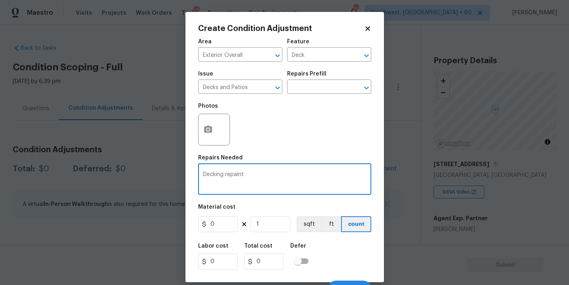
type textarea "Decking repaint"
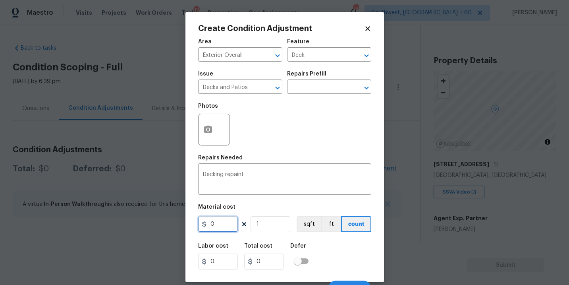
drag, startPoint x: 221, startPoint y: 222, endPoint x: 156, endPoint y: 223, distance: 65.5
click at [156, 223] on div "Create Condition Adjustment Area Exterior Overall ​ Feature Deck ​ Issue Decks …" at bounding box center [284, 142] width 569 height 285
type input "800"
click at [210, 133] on icon "button" at bounding box center [208, 130] width 10 height 10
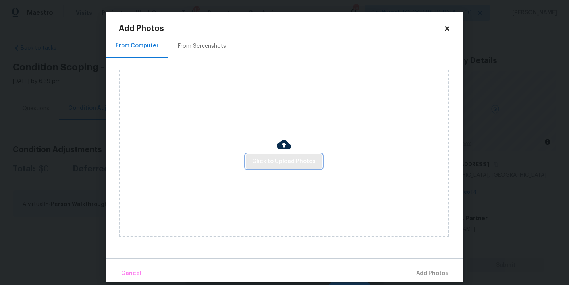
click at [272, 157] on span "Click to Upload Photos" at bounding box center [284, 161] width 64 height 10
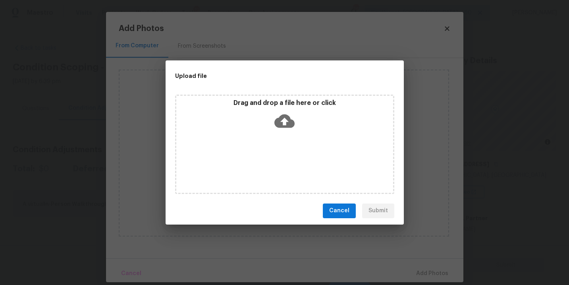
click at [281, 145] on div "Drag and drop a file here or click" at bounding box center [284, 143] width 219 height 99
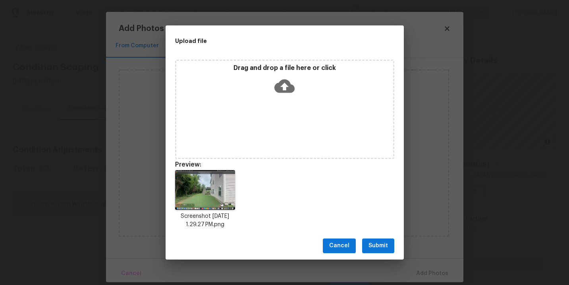
click at [378, 240] on button "Submit" at bounding box center [378, 245] width 32 height 15
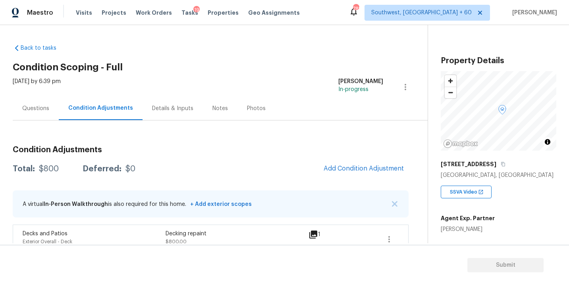
click at [28, 104] on div "Questions" at bounding box center [35, 108] width 27 height 8
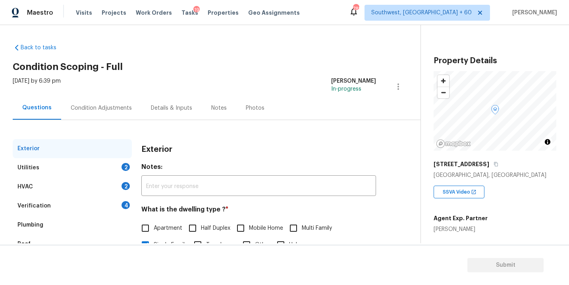
click at [50, 168] on div "Utilities 2" at bounding box center [72, 167] width 119 height 19
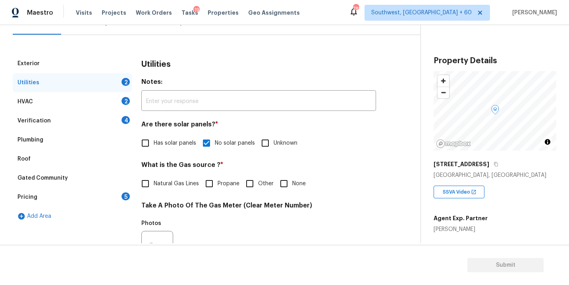
click at [168, 180] on span "Natural Gas Lines" at bounding box center [176, 183] width 45 height 8
click at [154, 180] on input "Natural Gas Lines" at bounding box center [145, 183] width 17 height 17
checkbox input "true"
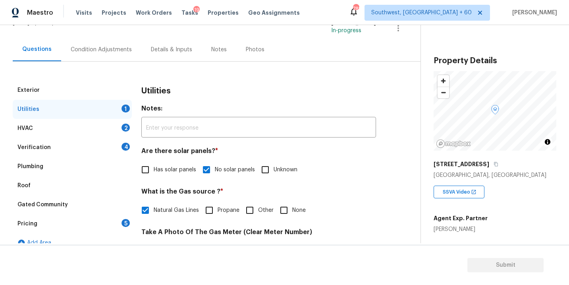
click at [102, 40] on div "Condition Adjustments" at bounding box center [101, 49] width 80 height 23
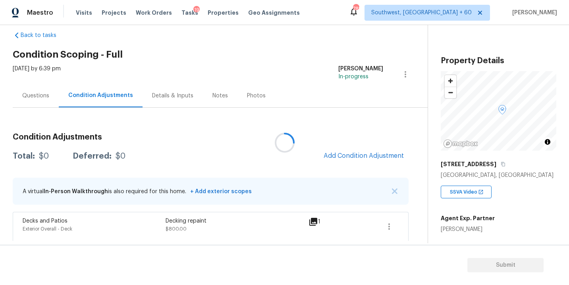
scroll to position [13, 0]
click at [354, 147] on span "Add Condition Adjustment" at bounding box center [364, 155] width 90 height 17
click at [355, 162] on button "Add Condition Adjustment" at bounding box center [364, 155] width 90 height 17
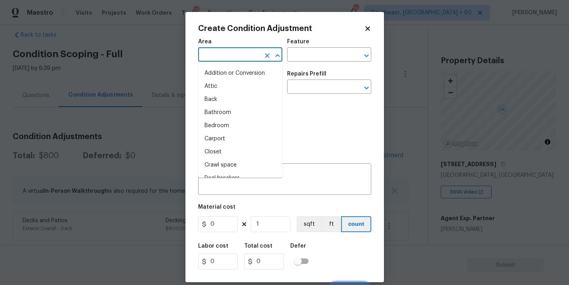
click at [249, 53] on input "text" at bounding box center [229, 55] width 62 height 12
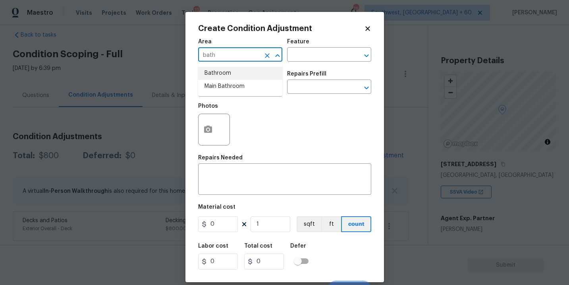
click at [247, 71] on li "Bathroom" at bounding box center [240, 73] width 84 height 13
type input "Bathroom"
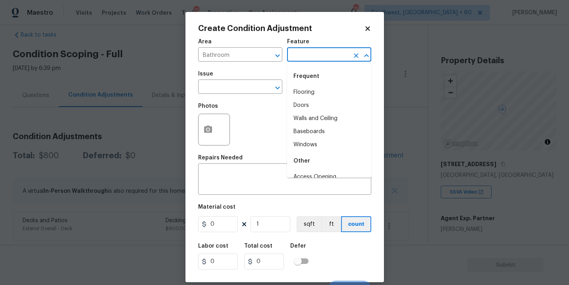
click at [309, 57] on input "text" at bounding box center [318, 55] width 62 height 12
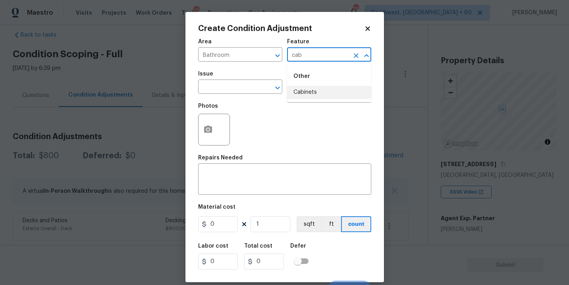
click at [308, 88] on li "Cabinets" at bounding box center [329, 92] width 84 height 13
type input "Cabinets"
drag, startPoint x: 239, startPoint y: 83, endPoint x: 234, endPoint y: 83, distance: 4.4
click at [234, 83] on input "text" at bounding box center [229, 87] width 62 height 12
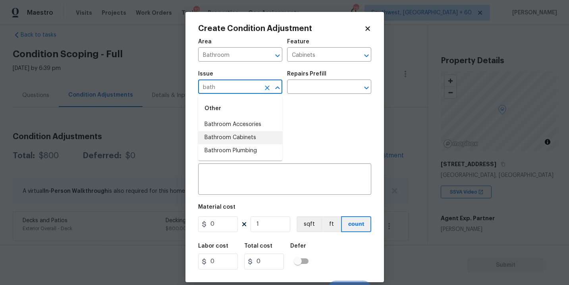
click at [233, 139] on li "Bathroom Cabinets" at bounding box center [240, 137] width 84 height 13
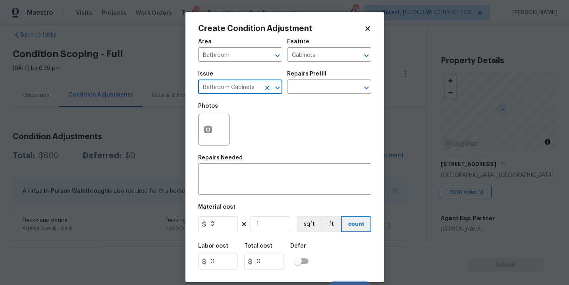
type input "Bathroom Cabinets"
click at [293, 108] on div "Photos" at bounding box center [284, 124] width 173 height 52
click at [312, 87] on input "text" at bounding box center [318, 87] width 62 height 12
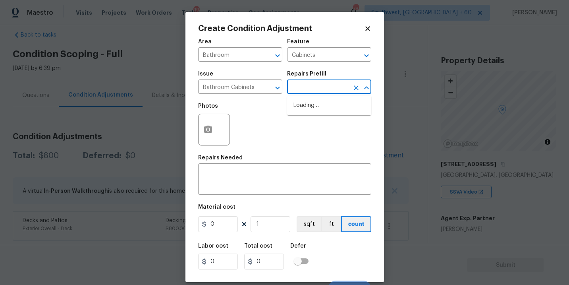
type input "p"
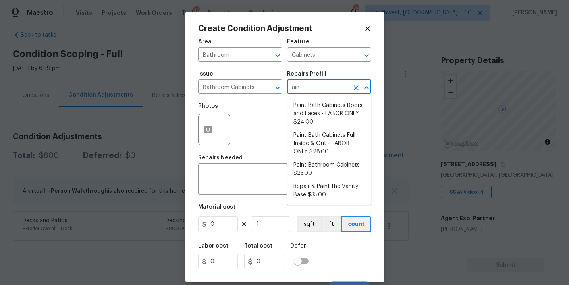
type input "aint"
click at [328, 168] on li "Paint Bathroom Cabinets $25.00" at bounding box center [329, 168] width 84 height 21
type textarea "Prep, sand, mask and apply 2 coats of paint to the bathroom cabinet doors, inte…"
type input "25"
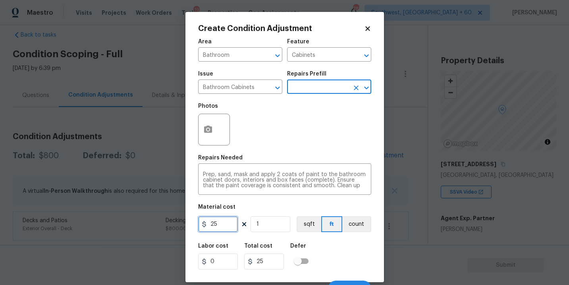
drag, startPoint x: 224, startPoint y: 225, endPoint x: 177, endPoint y: 225, distance: 47.2
click at [177, 225] on div "Create Condition Adjustment Area Bathroom ​ Feature Cabinets ​ Issue Bathroom C…" at bounding box center [284, 142] width 569 height 285
type input "1000"
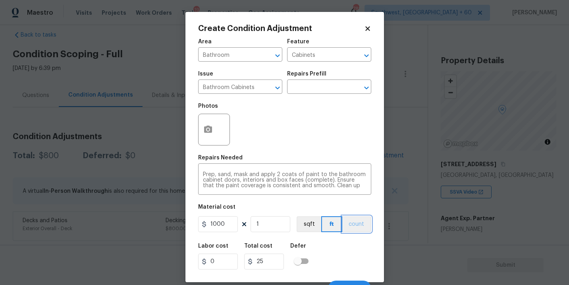
type input "1000"
click at [352, 226] on button "count" at bounding box center [356, 224] width 29 height 16
click at [214, 136] on button "button" at bounding box center [208, 129] width 19 height 31
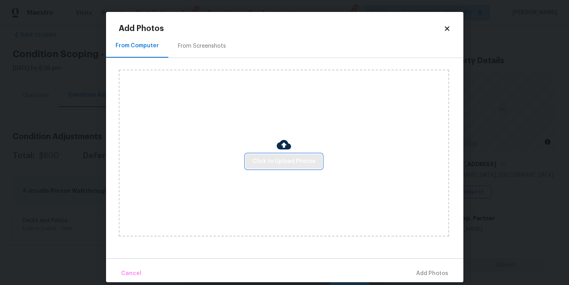
click at [271, 158] on span "Click to Upload Photos" at bounding box center [284, 161] width 64 height 10
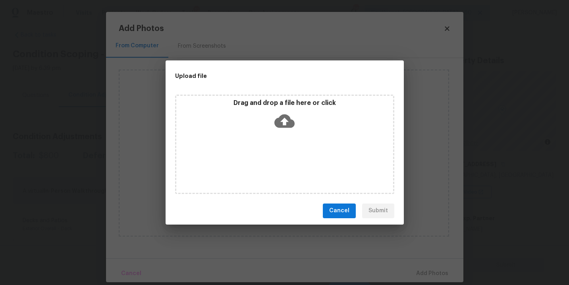
click at [284, 136] on div "Drag and drop a file here or click" at bounding box center [284, 143] width 219 height 99
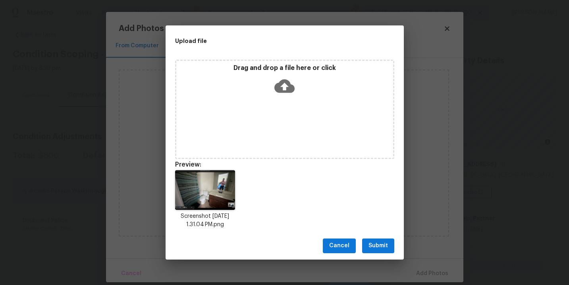
click at [375, 250] on span "Submit" at bounding box center [377, 246] width 19 height 10
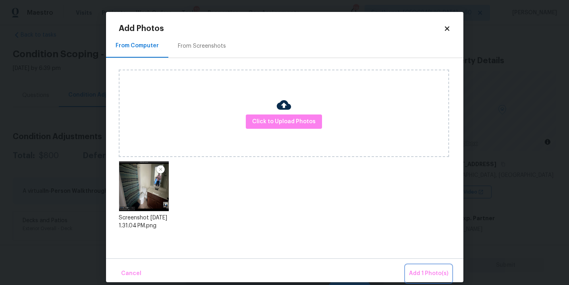
click at [421, 272] on span "Add 1 Photo(s)" at bounding box center [428, 273] width 39 height 10
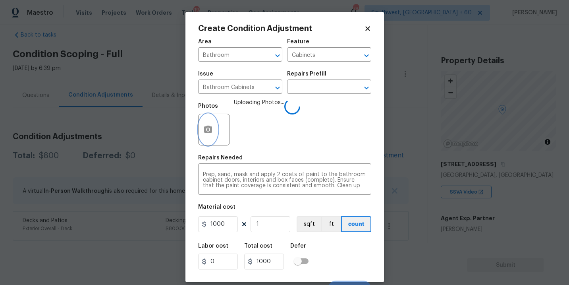
scroll to position [12, 0]
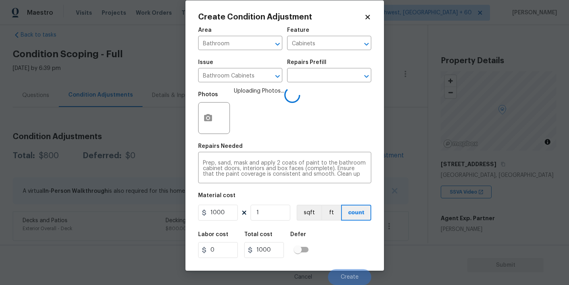
click at [360, 246] on div "Labor cost 0 Total cost 1000 Defer" at bounding box center [284, 245] width 173 height 36
click at [356, 251] on div "Labor cost 0 Total cost 1000 Defer" at bounding box center [284, 245] width 173 height 36
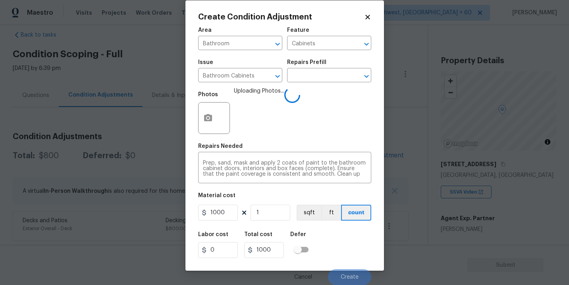
click at [355, 250] on div "Labor cost 0 Total cost 1000 Defer" at bounding box center [284, 245] width 173 height 36
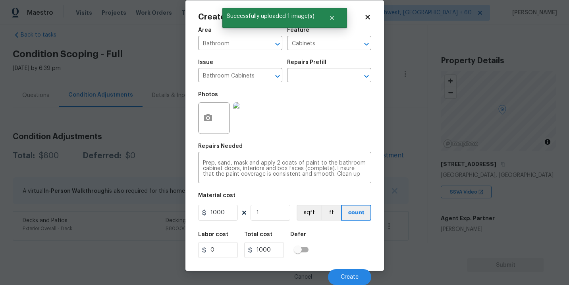
click at [355, 250] on div "Labor cost 0 Total cost 1000 Defer" at bounding box center [284, 245] width 173 height 36
click at [358, 276] on button "Create" at bounding box center [349, 277] width 43 height 16
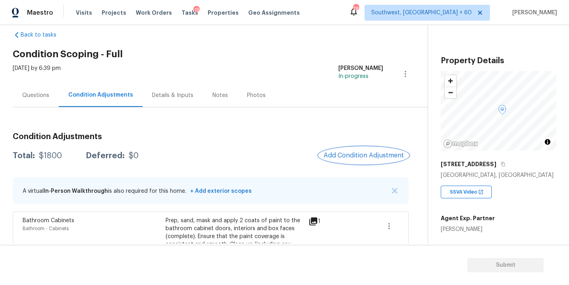
scroll to position [71, 0]
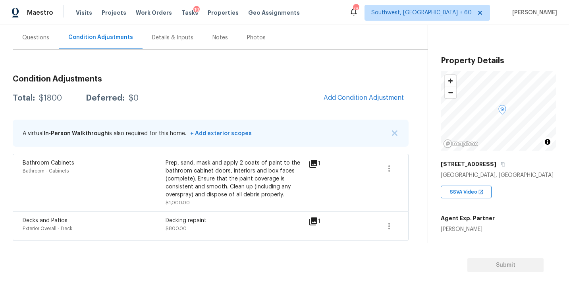
click at [263, 103] on div "Total: $1800 Deferred: $0 Add Condition Adjustment" at bounding box center [211, 97] width 396 height 17
click at [346, 97] on span "Add Condition Adjustment" at bounding box center [364, 97] width 80 height 7
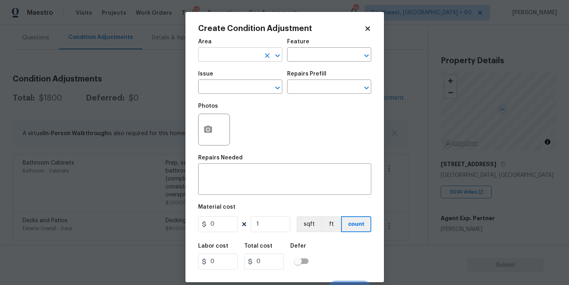
click at [229, 55] on input "text" at bounding box center [229, 55] width 62 height 12
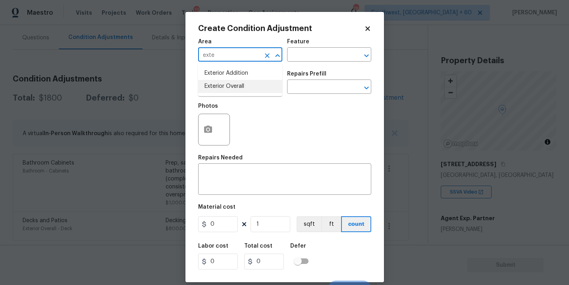
click at [233, 91] on li "Exterior Overall" at bounding box center [240, 86] width 84 height 13
type input "Exterior Overall"
click at [275, 67] on span "Issue ​" at bounding box center [240, 82] width 84 height 32
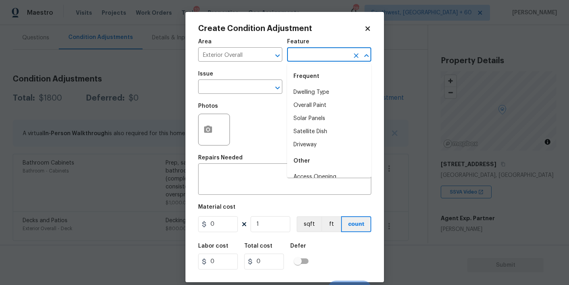
click at [316, 55] on input "text" at bounding box center [318, 55] width 62 height 12
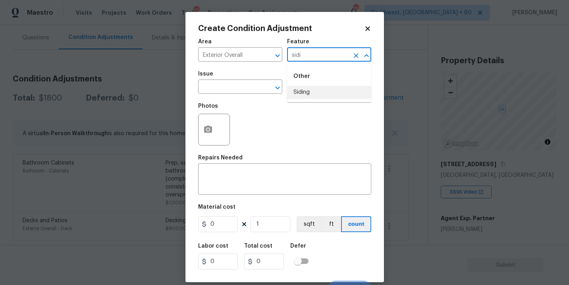
click at [307, 93] on li "Siding" at bounding box center [329, 92] width 84 height 13
type input "Siding"
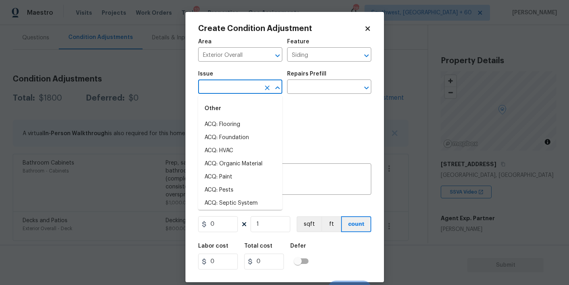
click at [255, 90] on input "text" at bounding box center [229, 87] width 62 height 12
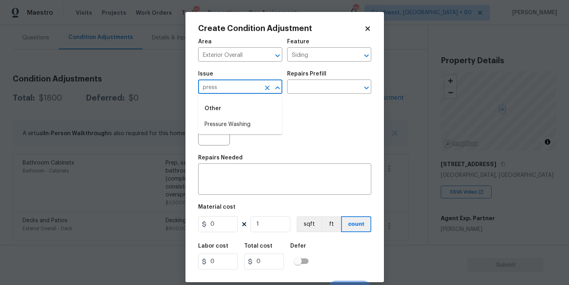
click at [251, 119] on li "Pressure Washing" at bounding box center [240, 124] width 84 height 13
type input "Pressure Washing"
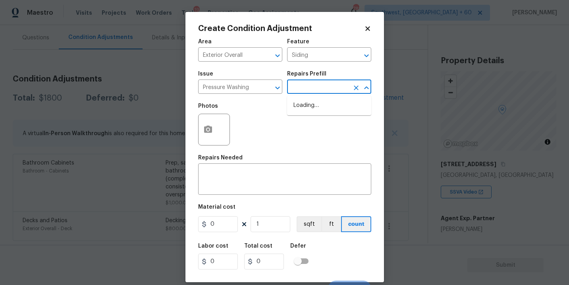
click at [310, 89] on input "text" at bounding box center [318, 87] width 62 height 12
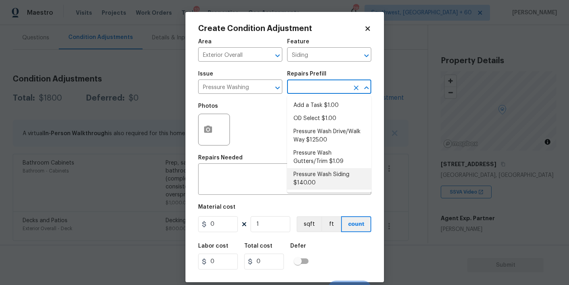
click at [311, 170] on li "Pressure Wash Siding $140.00" at bounding box center [329, 178] width 84 height 21
type textarea "Protect areas as needed for pressure washing. Pressure wash the siding on the h…"
type input "140"
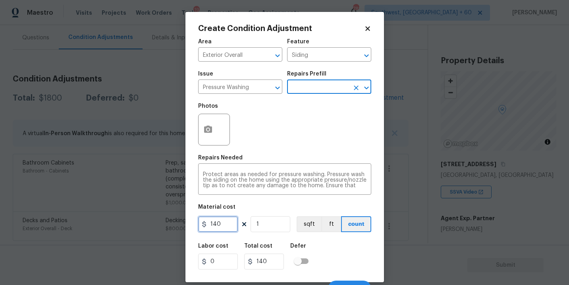
drag, startPoint x: 195, startPoint y: 225, endPoint x: 181, endPoint y: 225, distance: 13.9
click at [181, 225] on div "Create Condition Adjustment Area Exterior Overall ​ Feature Siding ​ Issue Pres…" at bounding box center [284, 142] width 569 height 285
type input "200"
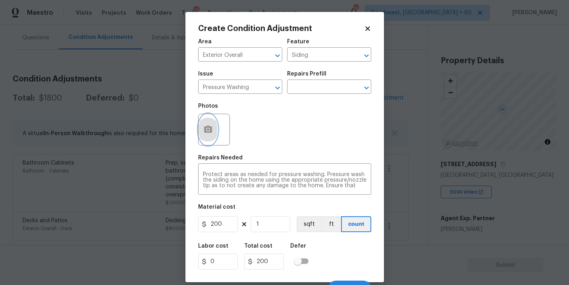
click at [217, 127] on button "button" at bounding box center [208, 129] width 19 height 31
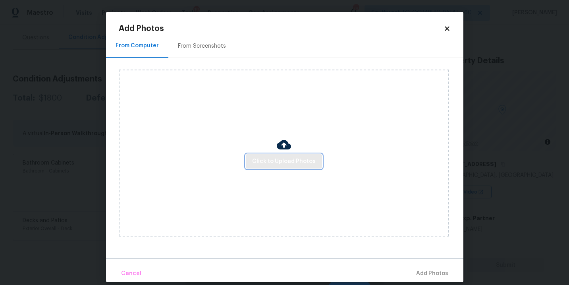
click at [281, 160] on span "Click to Upload Photos" at bounding box center [284, 161] width 64 height 10
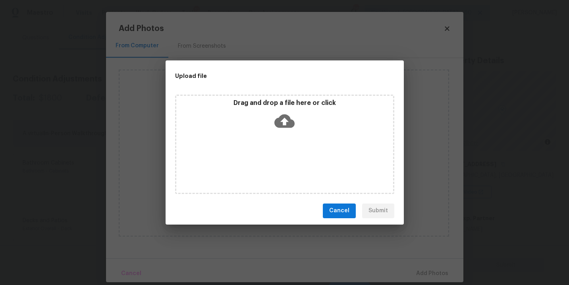
click at [281, 140] on div "Drag and drop a file here or click" at bounding box center [284, 143] width 219 height 99
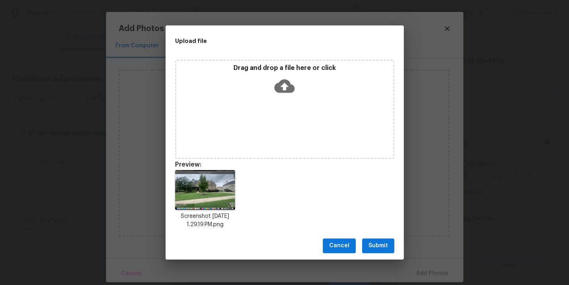
click at [376, 247] on span "Submit" at bounding box center [377, 246] width 19 height 10
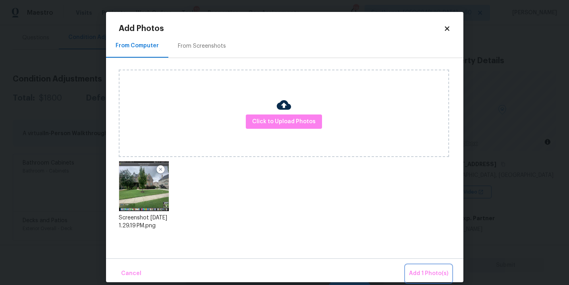
click at [415, 276] on span "Add 1 Photo(s)" at bounding box center [428, 273] width 39 height 10
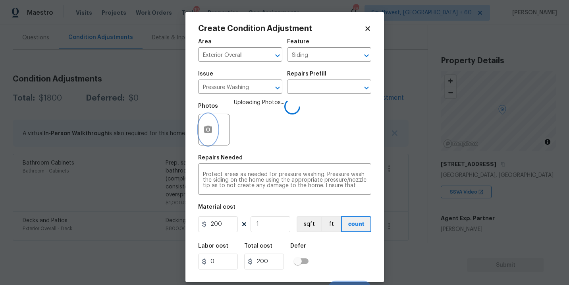
scroll to position [12, 0]
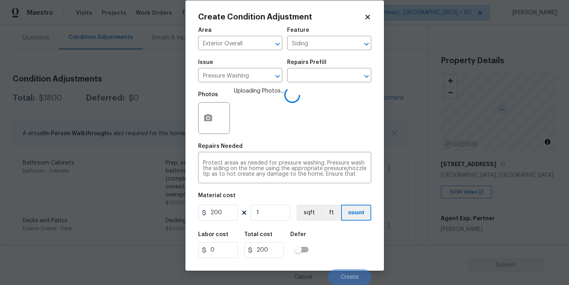
click at [362, 246] on div "Labor cost 0 Total cost 200 Defer" at bounding box center [284, 245] width 173 height 36
click at [357, 252] on div "Labor cost 0 Total cost 200 Defer" at bounding box center [284, 245] width 173 height 36
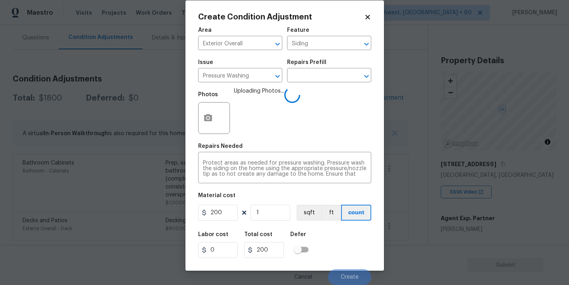
click at [357, 252] on div "Labor cost 0 Total cost 200 Defer" at bounding box center [284, 245] width 173 height 36
click at [354, 254] on div "Labor cost 0 Total cost 200 Defer" at bounding box center [284, 245] width 173 height 36
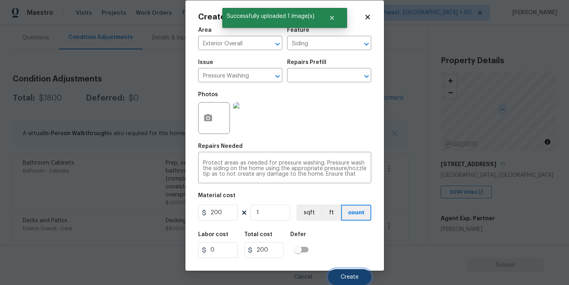
click at [355, 271] on button "Create" at bounding box center [349, 277] width 43 height 16
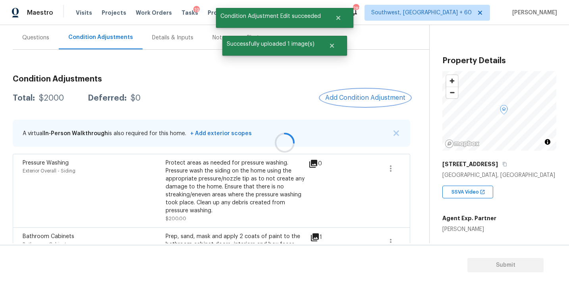
scroll to position [0, 0]
click at [369, 98] on span "Add Condition Adjustment" at bounding box center [364, 97] width 80 height 7
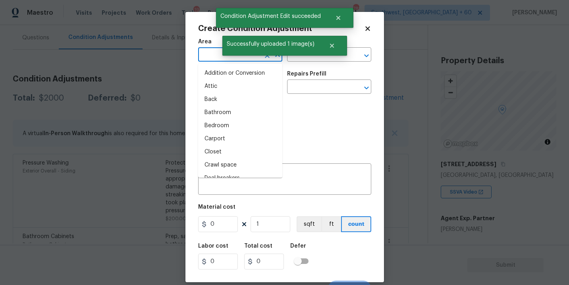
click at [200, 53] on input "text" at bounding box center [229, 55] width 62 height 12
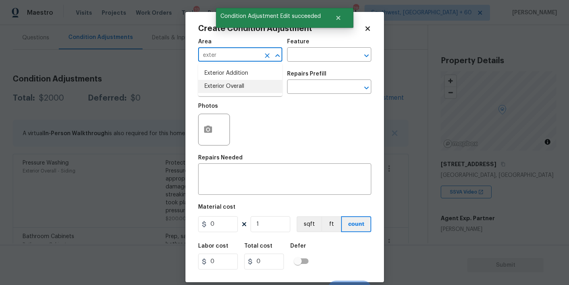
click at [222, 84] on li "Exterior Overall" at bounding box center [240, 86] width 84 height 13
type input "Exterior Overall"
click at [337, 41] on div "Feature" at bounding box center [329, 44] width 84 height 10
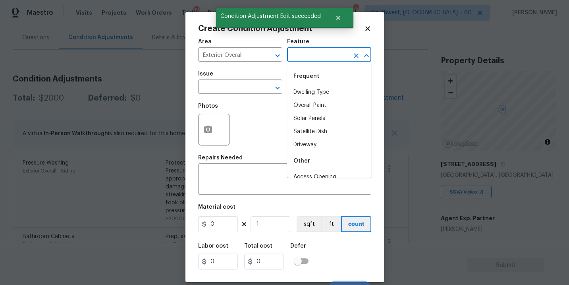
click at [319, 54] on input "text" at bounding box center [318, 55] width 62 height 12
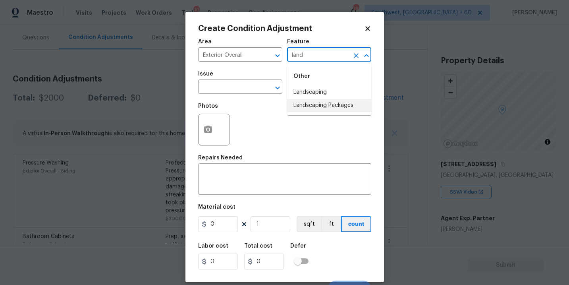
click at [322, 103] on li "Landscaping Packages" at bounding box center [329, 105] width 84 height 13
type input "Landscaping Packages"
click at [252, 92] on input "text" at bounding box center [229, 87] width 62 height 12
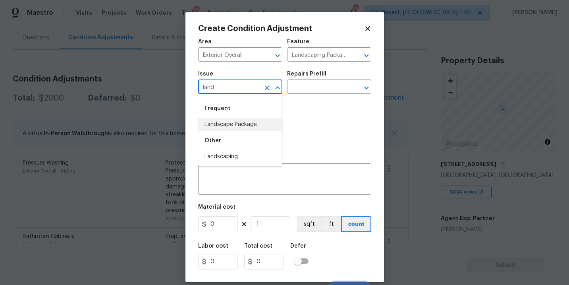
click at [252, 124] on li "Landscape Package" at bounding box center [240, 124] width 84 height 13
type input "Landscape Package"
click at [307, 93] on input "text" at bounding box center [318, 87] width 62 height 12
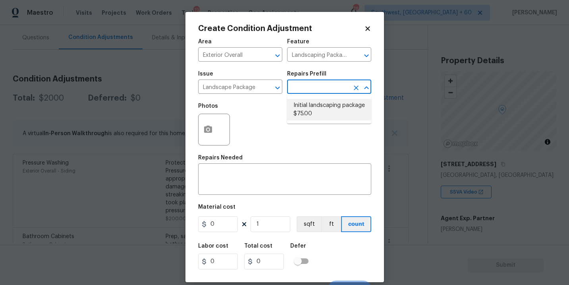
click at [312, 113] on li "Initial landscaping package $75.00" at bounding box center [329, 109] width 84 height 21
type input "Home Readiness Packages"
type textarea "Mowing of grass up to 6" in height. Mow, edge along driveways & sidewalks, trim…"
type input "75"
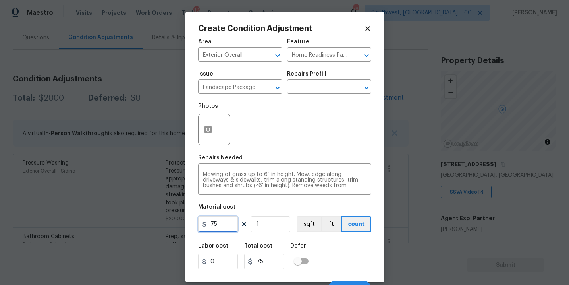
drag, startPoint x: 211, startPoint y: 223, endPoint x: 166, endPoint y: 222, distance: 44.9
click at [169, 222] on div "Create Condition Adjustment Area Exterior Overall ​ Feature Home Readiness Pack…" at bounding box center [284, 142] width 569 height 285
type input "300"
click at [212, 137] on button "button" at bounding box center [208, 129] width 19 height 31
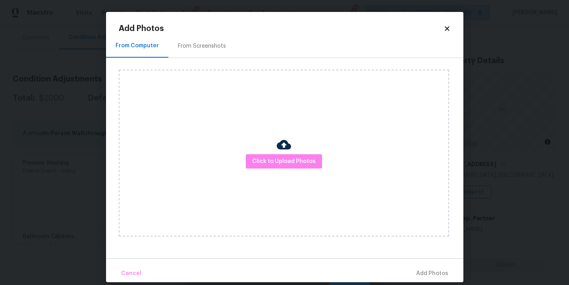
click at [262, 148] on div "Click to Upload Photos" at bounding box center [284, 152] width 330 height 167
click at [267, 156] on button "Click to Upload Photos" at bounding box center [284, 161] width 76 height 15
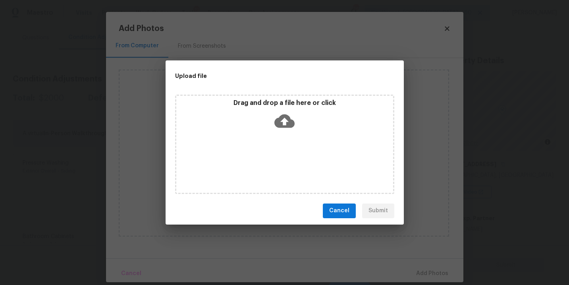
click at [290, 124] on icon at bounding box center [284, 120] width 20 height 13
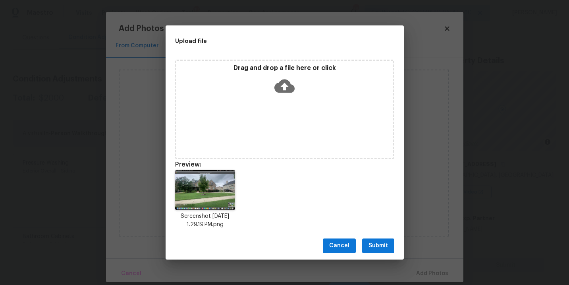
click at [375, 245] on span "Submit" at bounding box center [377, 246] width 19 height 10
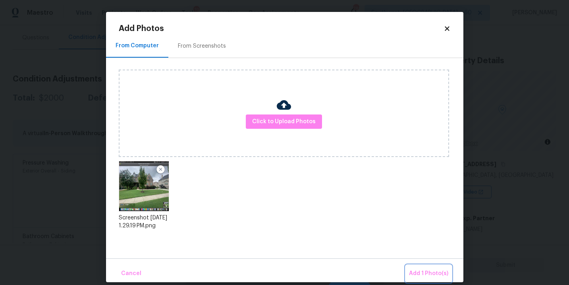
click at [420, 272] on span "Add 1 Photo(s)" at bounding box center [428, 273] width 39 height 10
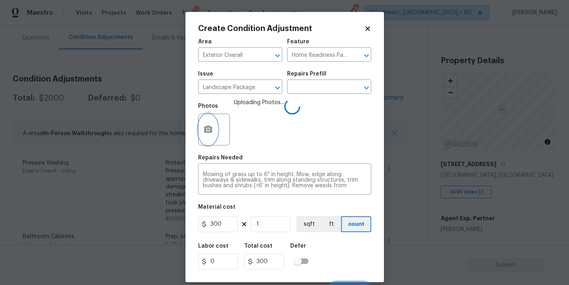
scroll to position [12, 0]
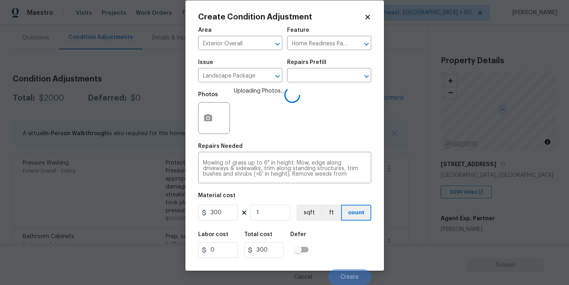
click at [334, 232] on div "Labor cost 0 Total cost 300 Defer" at bounding box center [284, 245] width 173 height 36
click at [342, 244] on div "Labor cost 0 Total cost 300 Defer" at bounding box center [284, 245] width 173 height 36
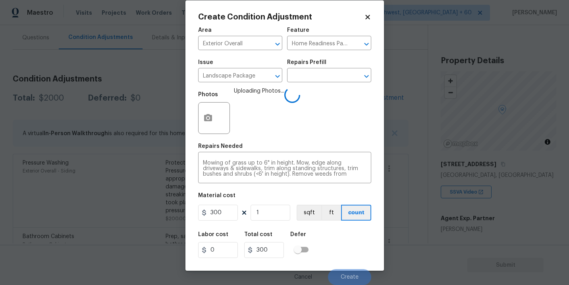
click at [342, 246] on div "Labor cost 0 Total cost 300 Defer" at bounding box center [284, 245] width 173 height 36
click at [342, 249] on div "Labor cost 0 Total cost 300 Defer" at bounding box center [284, 245] width 173 height 36
click at [346, 258] on div "Labor cost 0 Total cost 300 Defer" at bounding box center [284, 245] width 173 height 36
click at [343, 256] on div "Labor cost 0 Total cost 300 Defer" at bounding box center [284, 245] width 173 height 36
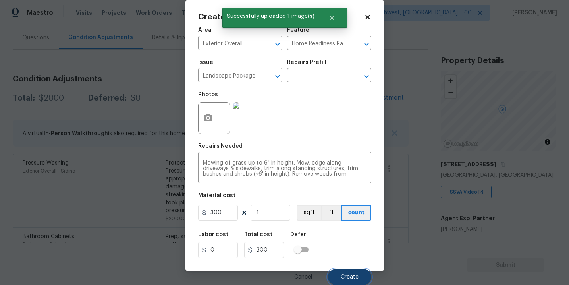
click at [348, 274] on span "Create" at bounding box center [350, 277] width 18 height 6
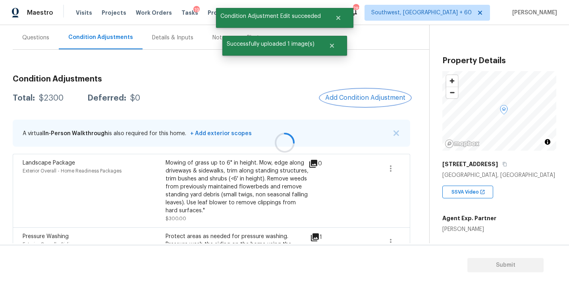
scroll to position [0, 0]
click at [364, 98] on span "Add Condition Adjustment" at bounding box center [364, 97] width 80 height 7
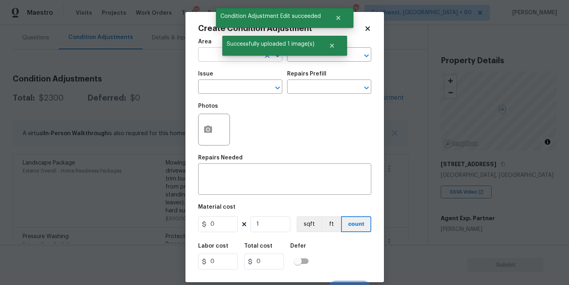
click at [208, 58] on input "text" at bounding box center [229, 55] width 62 height 12
click at [228, 83] on li "Exterior Overall" at bounding box center [240, 86] width 84 height 13
type input "Exterior Overall"
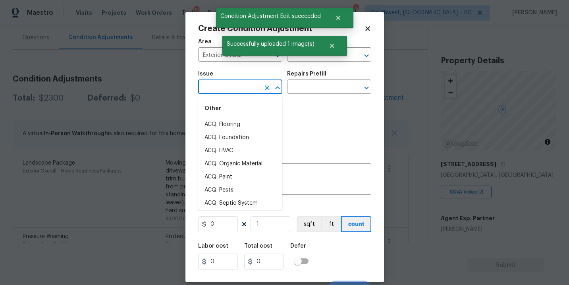
click at [228, 83] on input "text" at bounding box center [229, 87] width 62 height 12
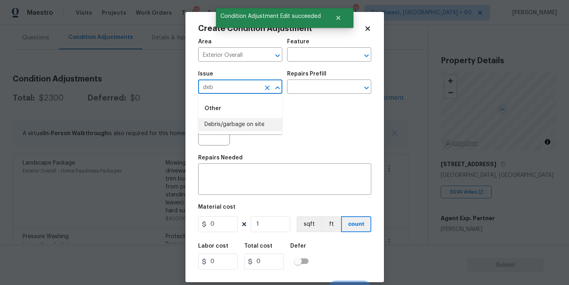
click at [235, 123] on li "Debris/garbage on site" at bounding box center [240, 124] width 84 height 13
type input "Debris/garbage on site"
click at [300, 89] on input "text" at bounding box center [318, 87] width 62 height 12
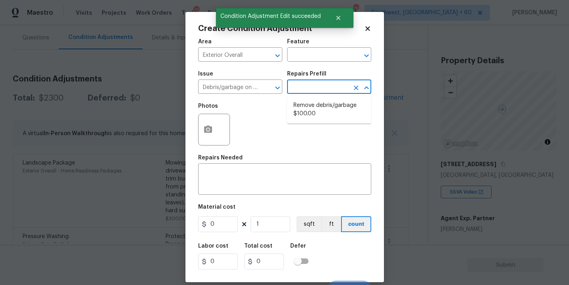
click at [315, 110] on li "Remove debris/garbage $100.00" at bounding box center [329, 109] width 84 height 21
type textarea "Remove, haul off, and properly dispose of any debris left by seller to offsite …"
type input "100"
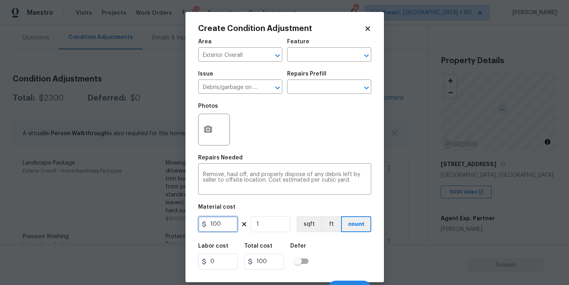
drag, startPoint x: 229, startPoint y: 222, endPoint x: 156, endPoint y: 226, distance: 73.1
click at [156, 226] on div "Create Condition Adjustment Area Exterior Overall ​ Feature ​ Issue Debris/garb…" at bounding box center [284, 142] width 569 height 285
type input "250"
click at [208, 141] on button "button" at bounding box center [208, 129] width 19 height 31
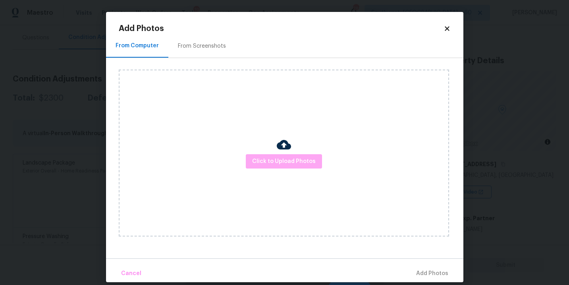
click at [285, 158] on span "Click to Upload Photos" at bounding box center [284, 161] width 64 height 10
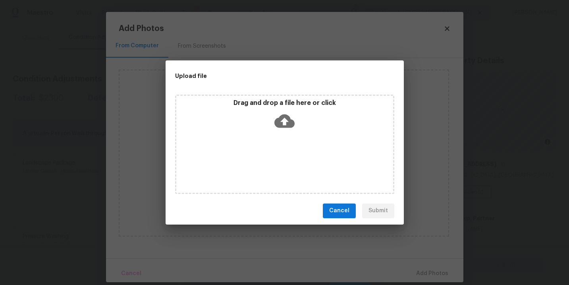
click at [286, 136] on div "Drag and drop a file here or click" at bounding box center [284, 143] width 219 height 99
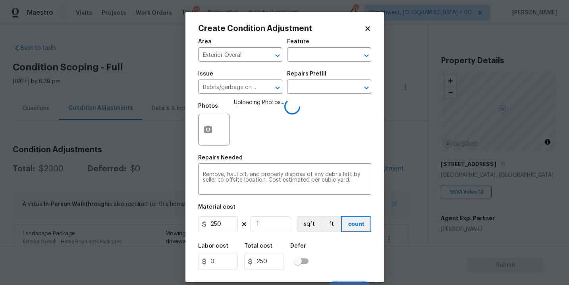
scroll to position [12, 0]
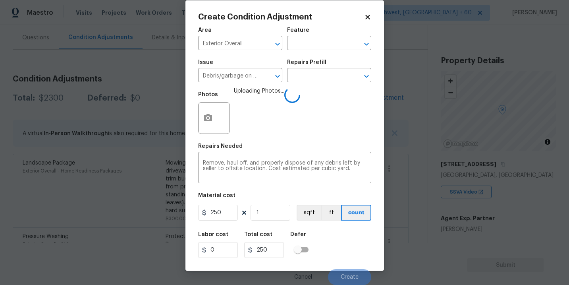
click at [334, 246] on div "Labor cost 0 Total cost 250 Defer" at bounding box center [284, 245] width 173 height 36
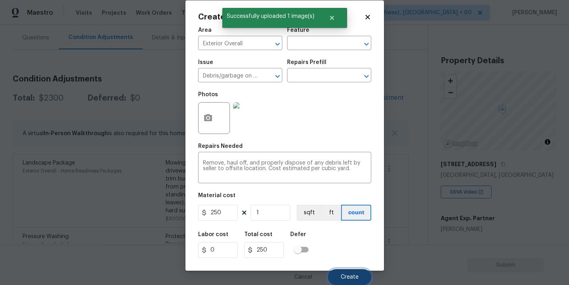
click at [348, 275] on span "Create" at bounding box center [350, 277] width 18 height 6
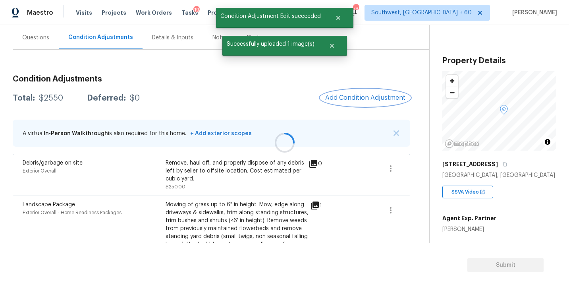
scroll to position [0, 0]
click at [354, 100] on span "Add Condition Adjustment" at bounding box center [364, 97] width 80 height 7
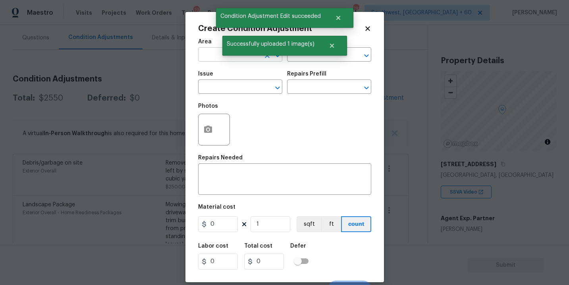
click at [203, 59] on input "text" at bounding box center [229, 55] width 62 height 12
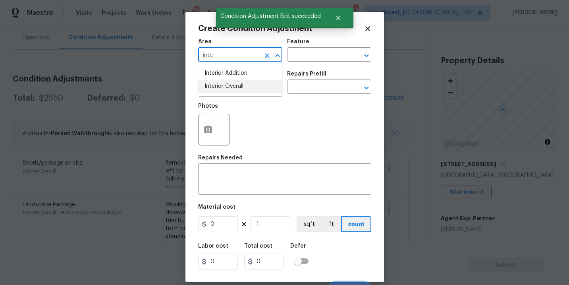
click at [232, 91] on li "Interior Overall" at bounding box center [240, 86] width 84 height 13
type input "Interior Overall"
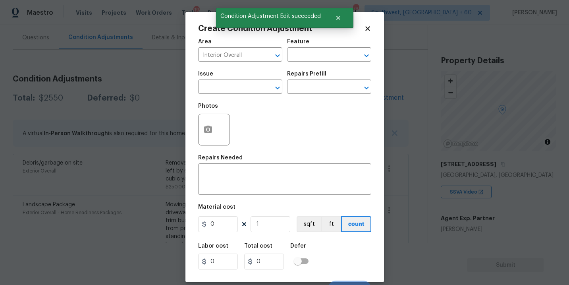
click at [337, 47] on div "Feature" at bounding box center [329, 44] width 84 height 10
click at [330, 57] on input "text" at bounding box center [318, 55] width 62 height 12
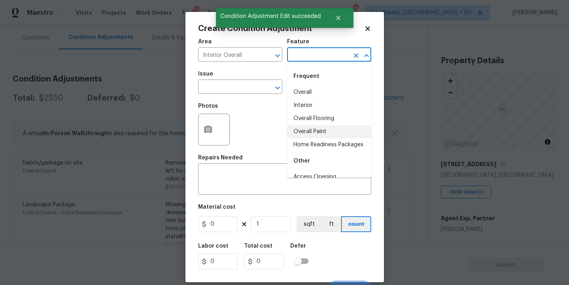
click at [330, 135] on li "Overall Paint" at bounding box center [329, 131] width 84 height 13
type input "Overall Paint"
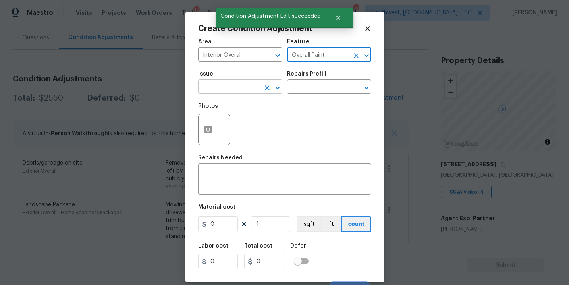
click at [242, 87] on input "text" at bounding box center [229, 87] width 62 height 12
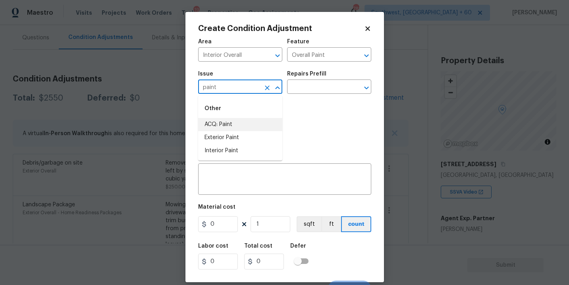
click at [243, 123] on li "ACQ: Paint" at bounding box center [240, 124] width 84 height 13
type input "ACQ: Paint"
click at [310, 93] on input "text" at bounding box center [318, 87] width 62 height 12
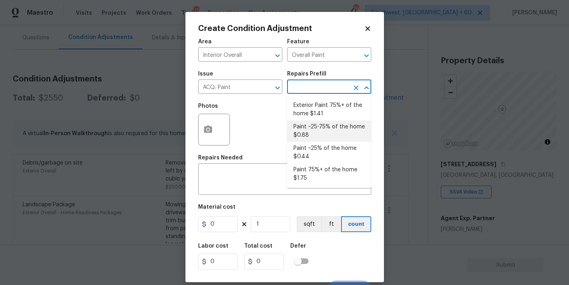
click at [315, 134] on li "Paint ~25-75% of the home $0.88" at bounding box center [329, 130] width 84 height 21
type input "Acquisition"
type textarea "Acquisition Scope: ~25 - 75% of the home needs interior paint"
type input "0.88"
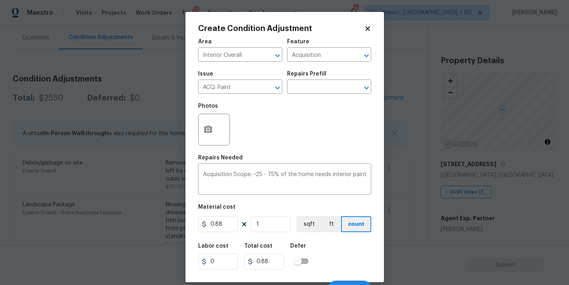
click at [186, 133] on div "Create Condition Adjustment Area Interior Overall ​ Feature Acquisition ​ Issue…" at bounding box center [284, 147] width 199 height 270
click at [212, 136] on button "button" at bounding box center [208, 129] width 19 height 31
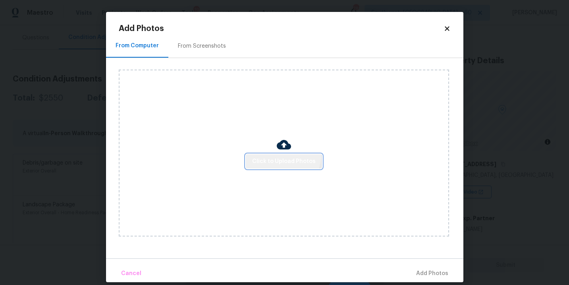
click at [276, 154] on button "Click to Upload Photos" at bounding box center [284, 161] width 76 height 15
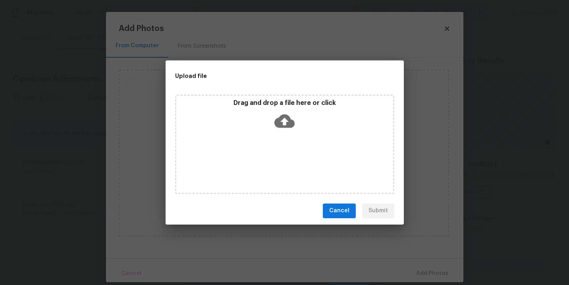
click at [285, 133] on div "Drag and drop a file here or click" at bounding box center [284, 143] width 219 height 99
